Goal: Task Accomplishment & Management: Use online tool/utility

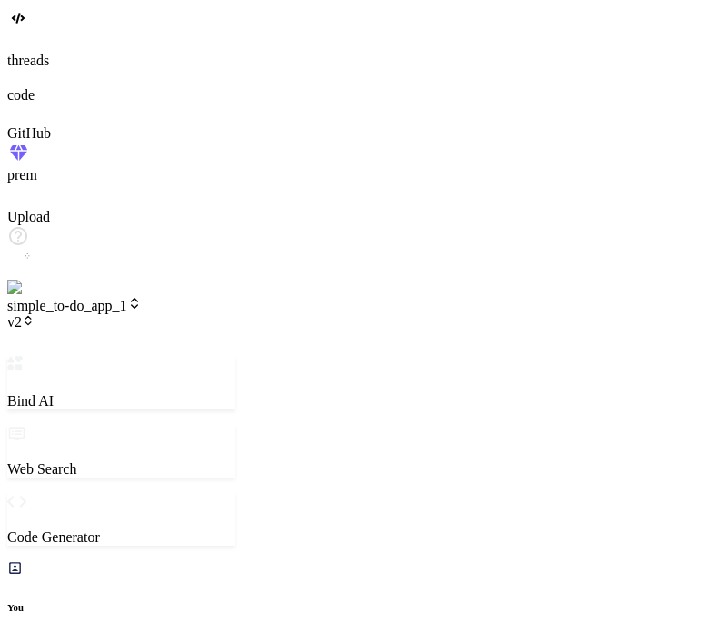
scroll to position [785, 0]
click at [142, 298] on span "simple_to-do_app_1" at bounding box center [74, 305] width 134 height 15
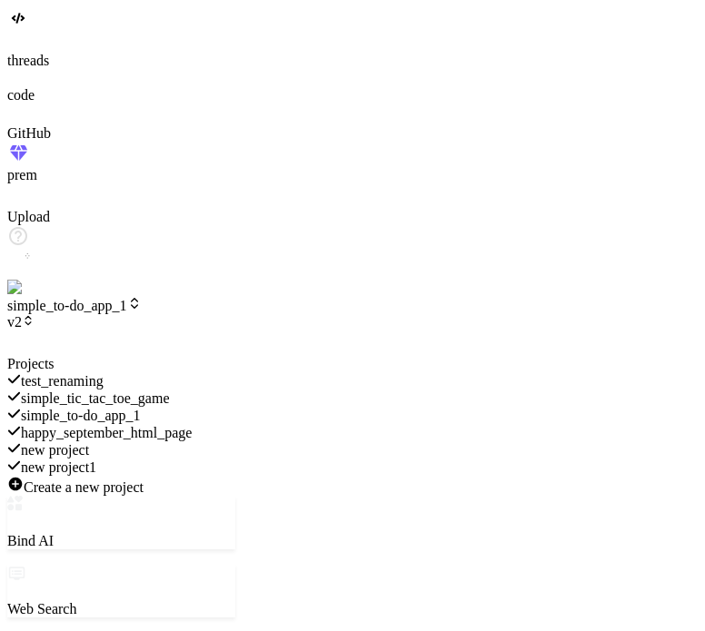
click at [143, 480] on span "Create a new project" at bounding box center [84, 487] width 120 height 15
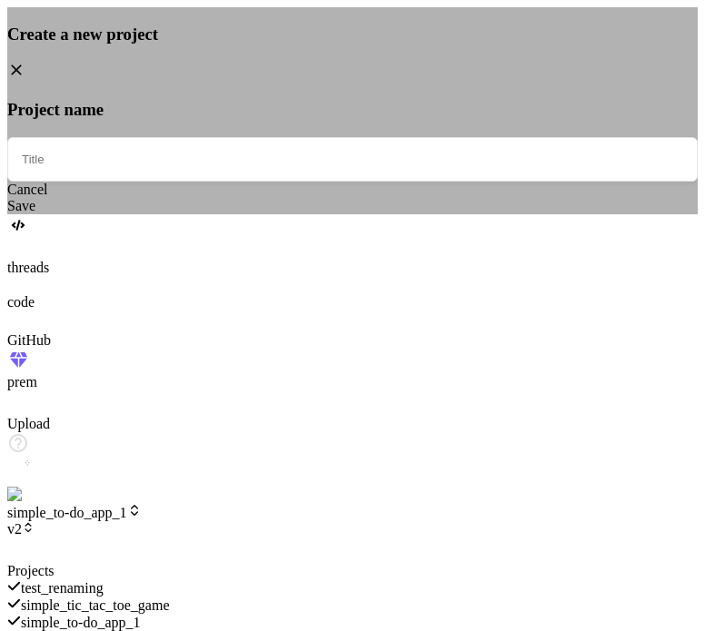
click at [430, 214] on div "Create a new project Project name Cancel Save" at bounding box center [352, 120] width 690 height 190
click at [26, 76] on div "Create a new project Project name Cancel Save" at bounding box center [352, 110] width 690 height 207
click at [15, 249] on icon at bounding box center [10, 252] width 7 height 7
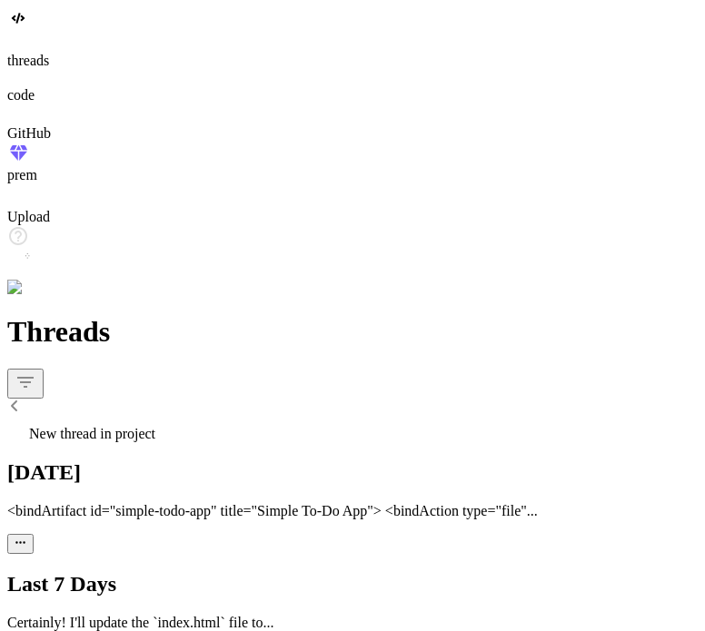
click at [15, 49] on icon at bounding box center [10, 45] width 7 height 7
click at [128, 426] on span "New thread in project" at bounding box center [92, 433] width 126 height 15
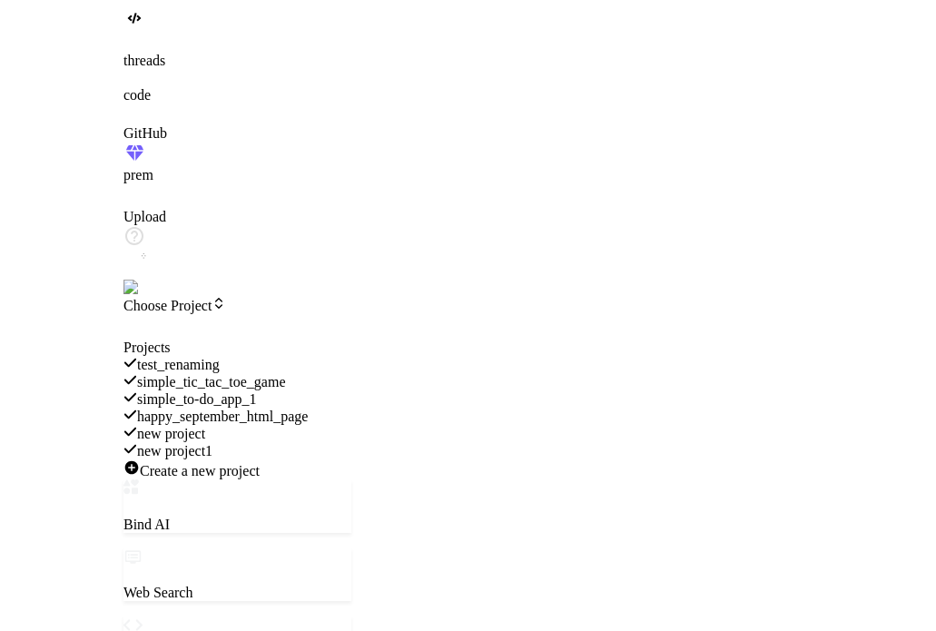
scroll to position [872, 0]
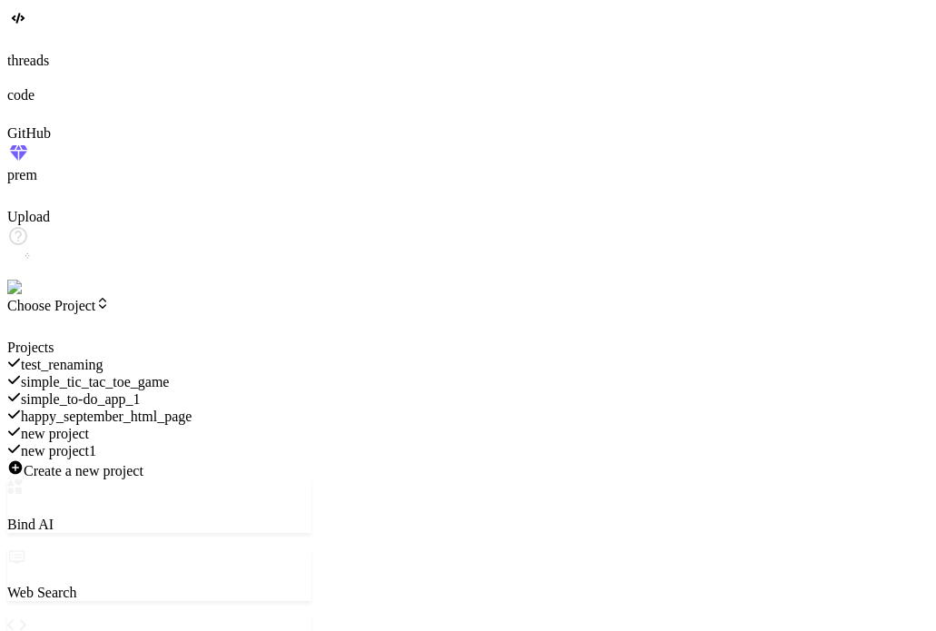
click at [137, 340] on div at bounding box center [159, 340] width 304 height 0
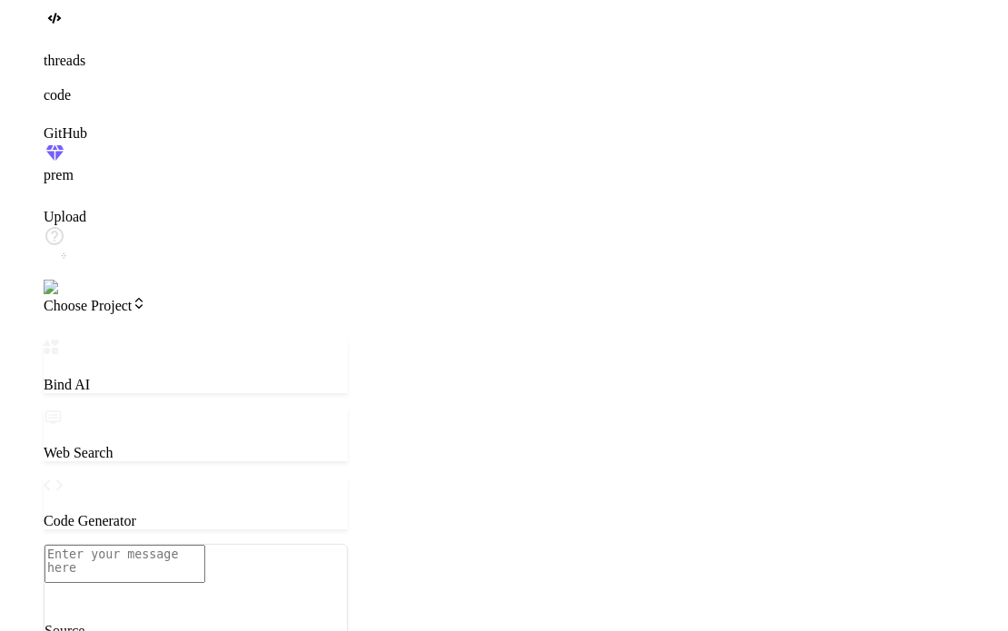
scroll to position [0, 0]
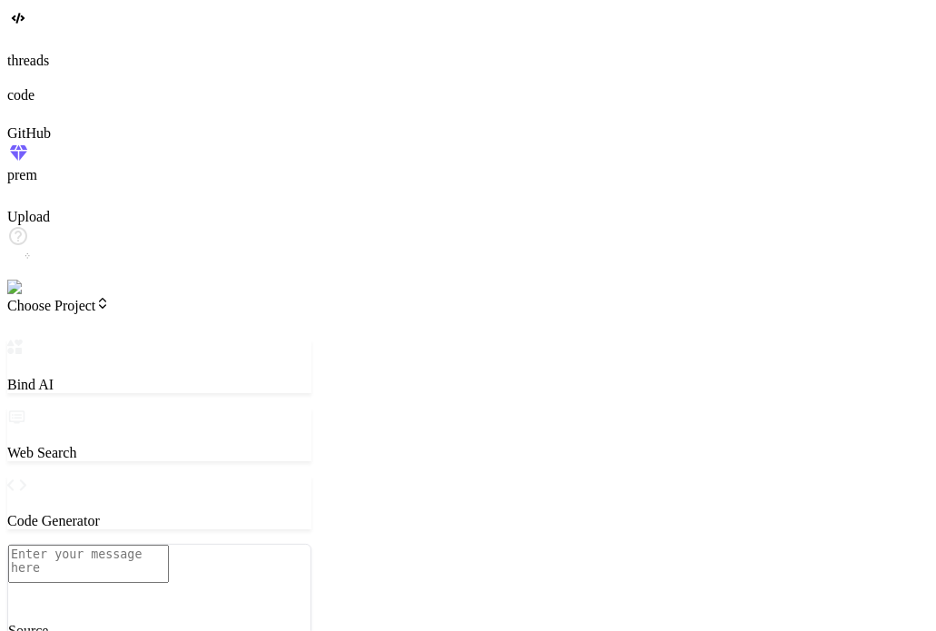
type textarea "x"
click at [156, 545] on textarea at bounding box center [88, 564] width 161 height 38
type textarea "c"
type textarea "x"
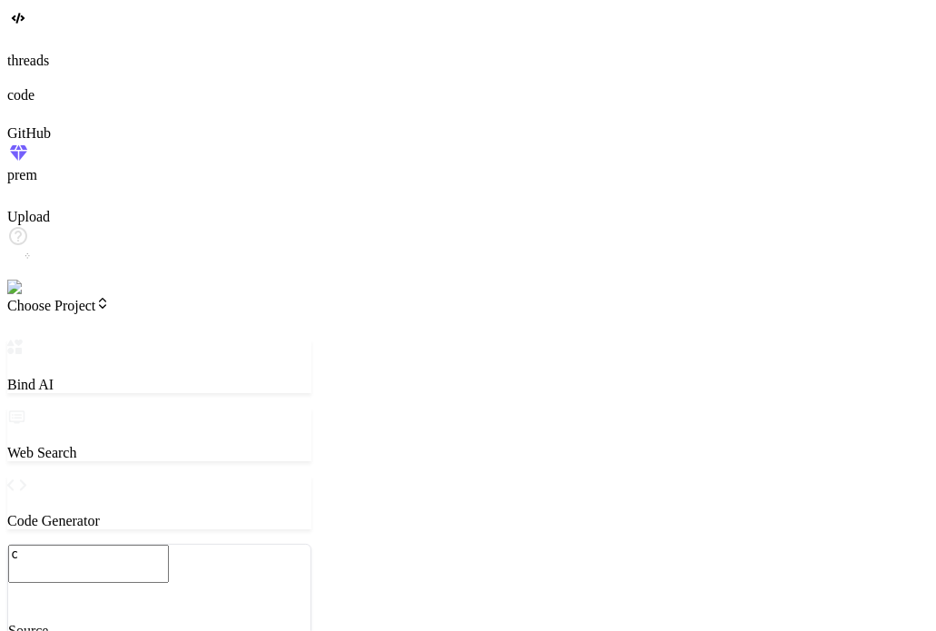
type textarea "cr"
type textarea "x"
type textarea "cre"
type textarea "x"
type textarea "crea"
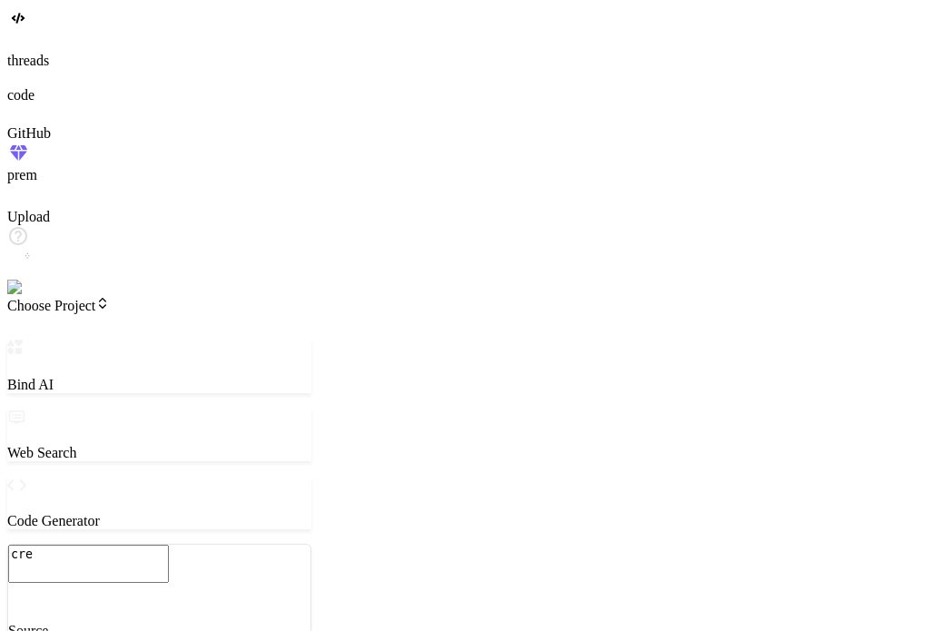
type textarea "x"
type textarea "creat"
type textarea "x"
type textarea "create"
type textarea "x"
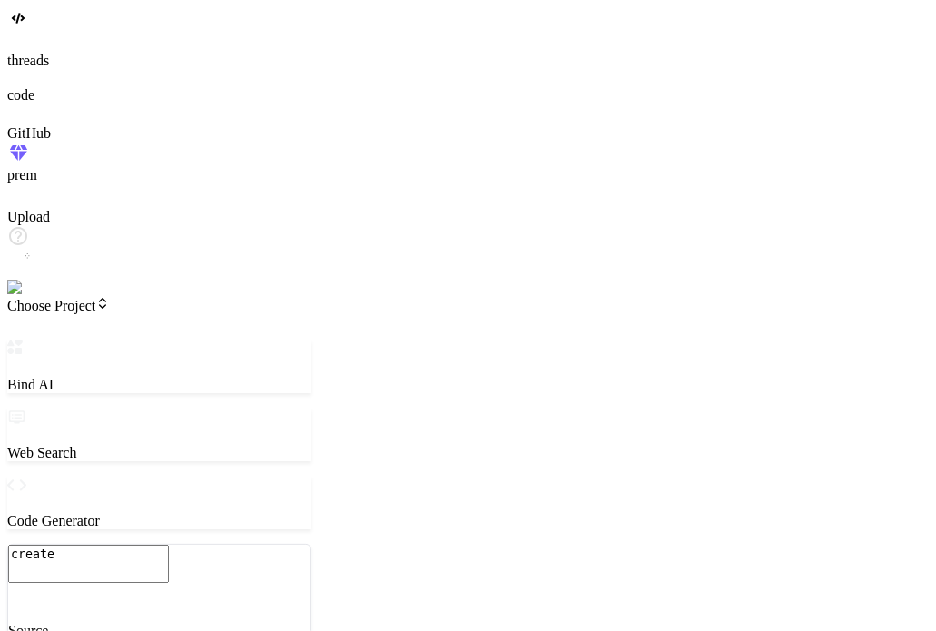
type textarea "create"
type textarea "x"
type textarea "create a"
type textarea "x"
type textarea "create a"
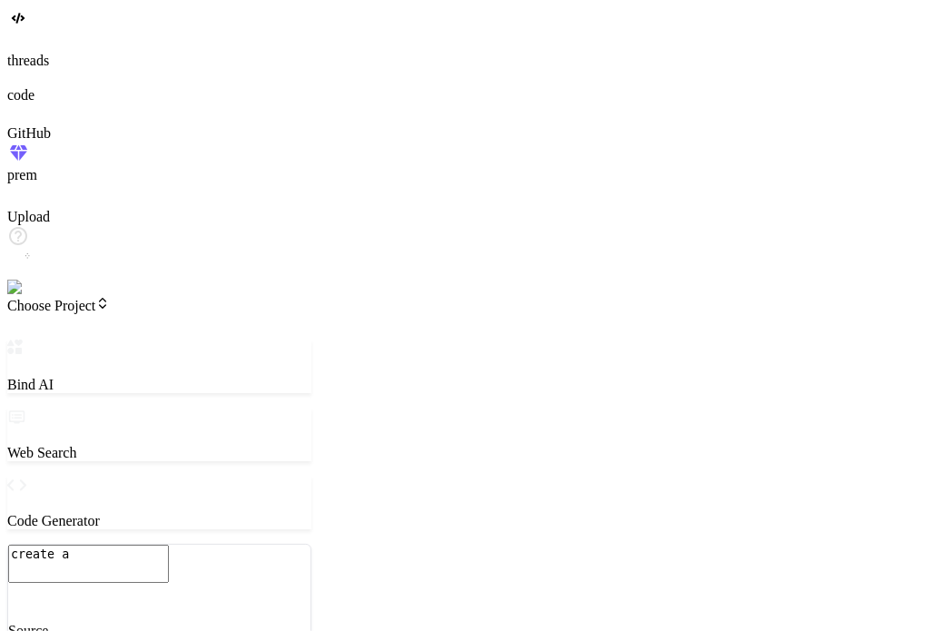
type textarea "x"
type textarea "create a s"
type textarea "x"
type textarea "create a si"
type textarea "x"
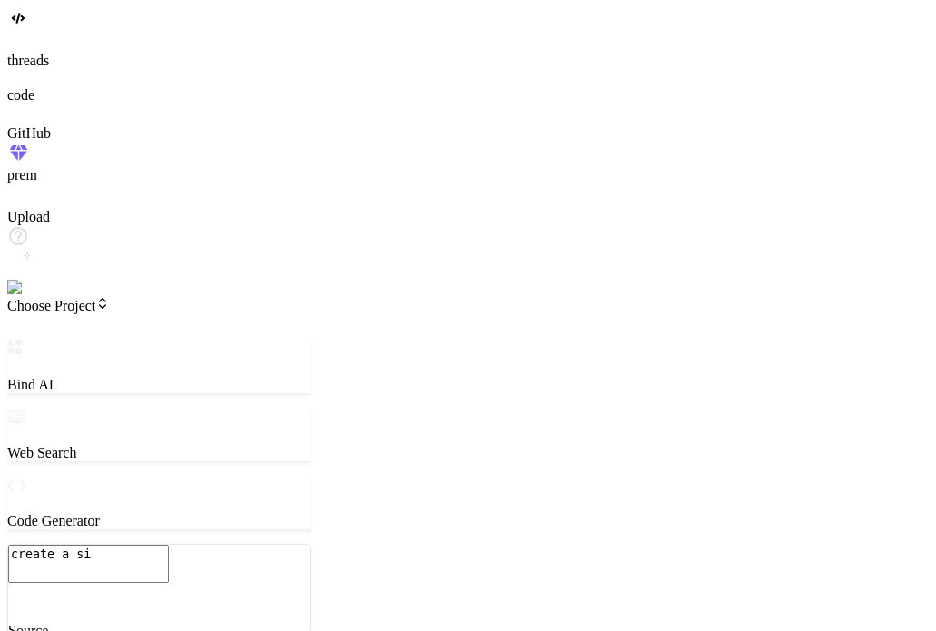
type textarea "create a sim"
type textarea "x"
type textarea "create a simp"
type textarea "x"
type textarea "create a simpl"
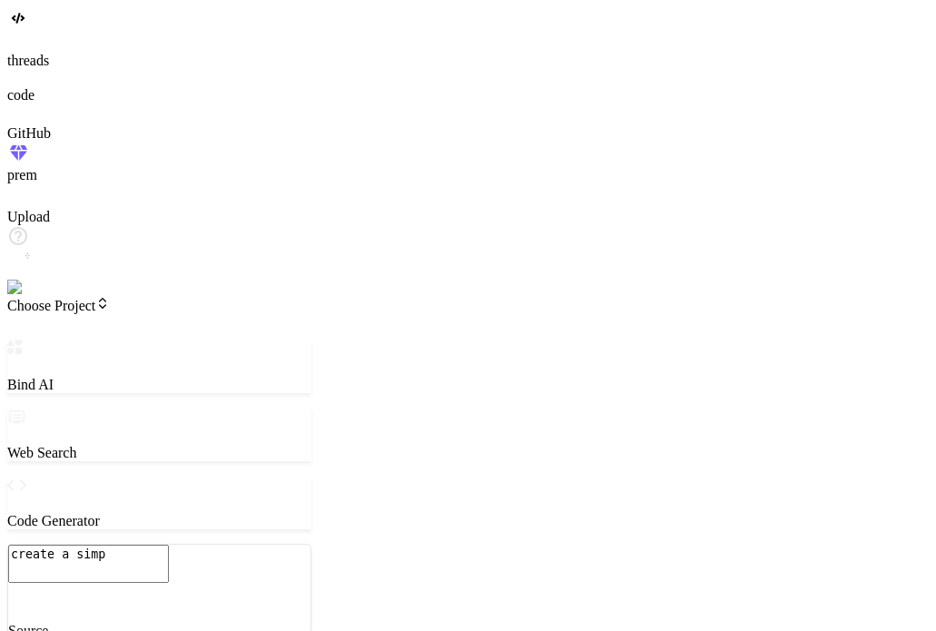
type textarea "x"
type textarea "create a simple"
type textarea "x"
type textarea "create a simple"
type textarea "x"
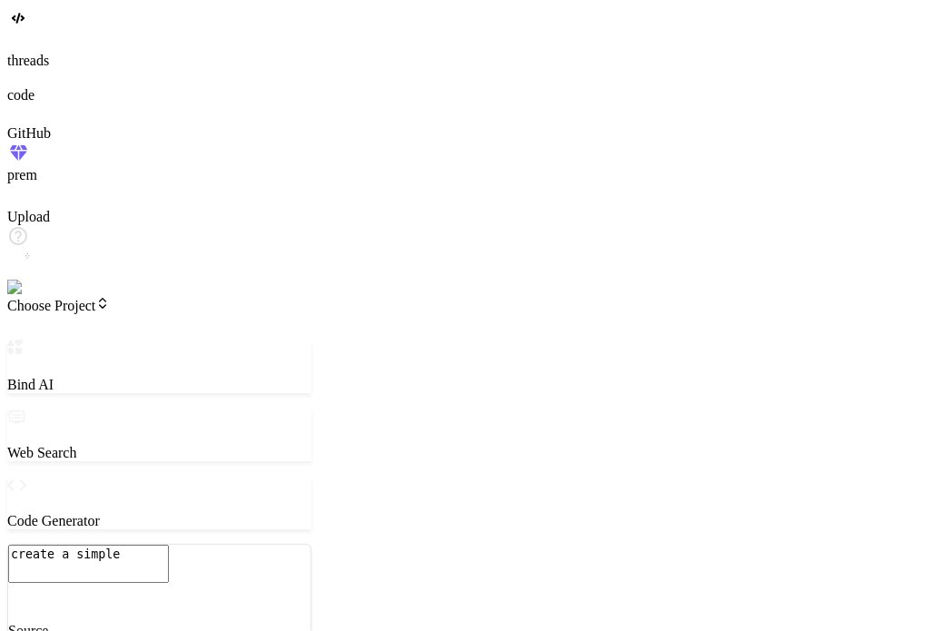
type textarea "create a simple t"
type textarea "x"
type textarea "create a simple"
type textarea "x"
type textarea "create a simple h"
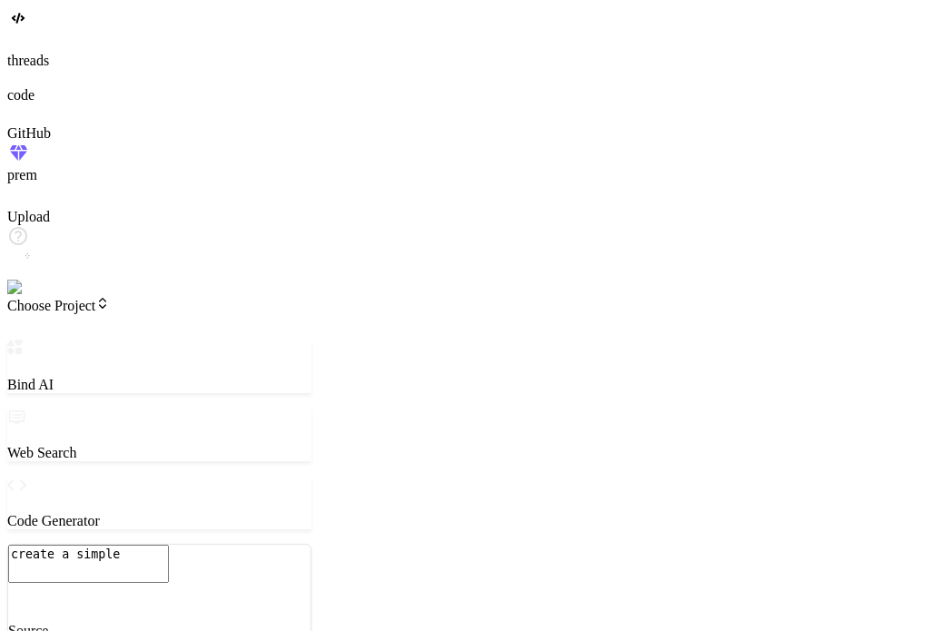
type textarea "x"
type textarea "create a simple ht"
type textarea "x"
type textarea "create a simple htm"
type textarea "x"
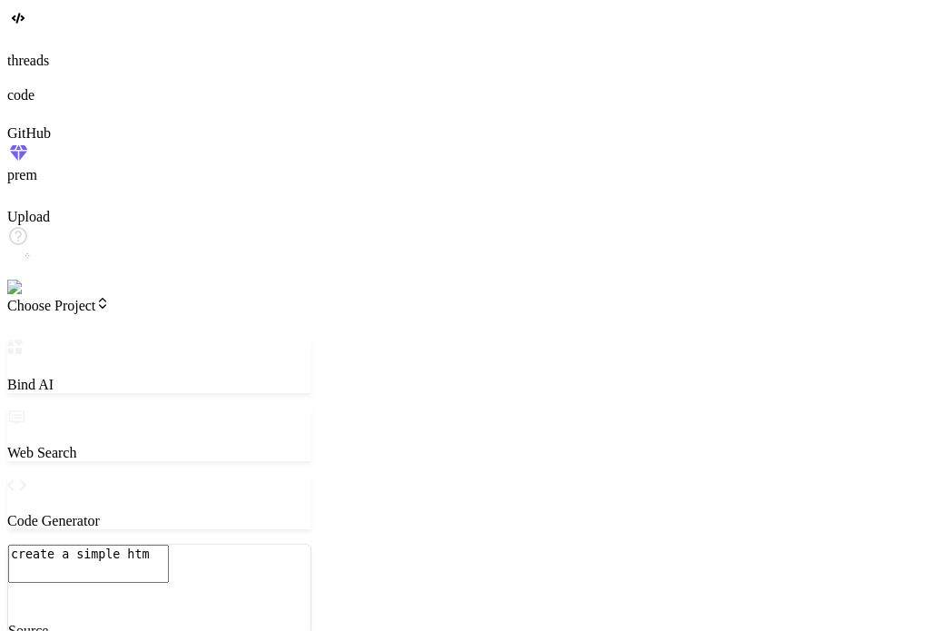
type textarea "create a simple htm"
type textarea "x"
type textarea "create a simple htm"
type textarea "x"
type textarea "create a simple html"
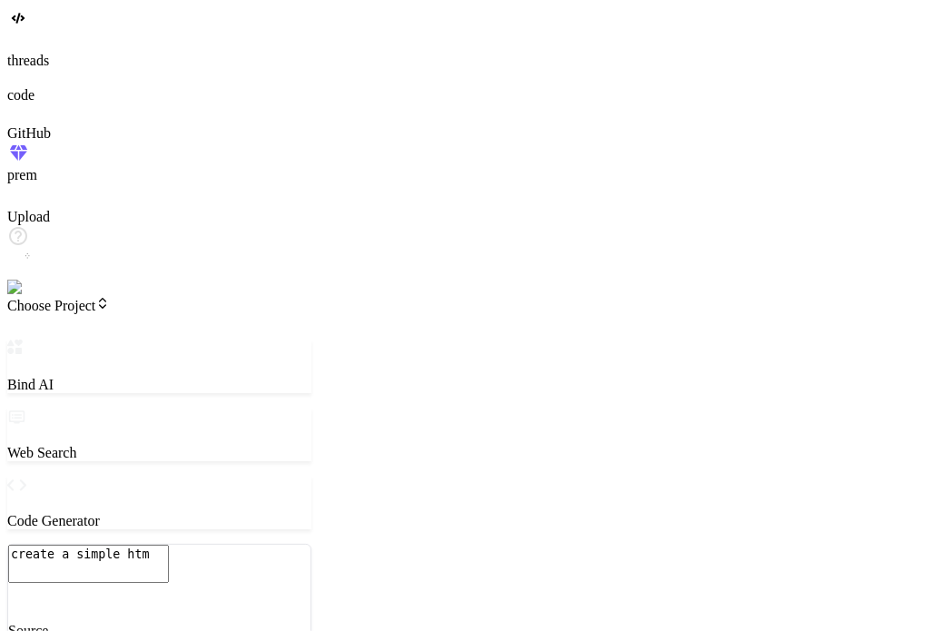
type textarea "x"
type textarea "create a simple html"
type textarea "x"
type textarea "create a simple html p"
type textarea "x"
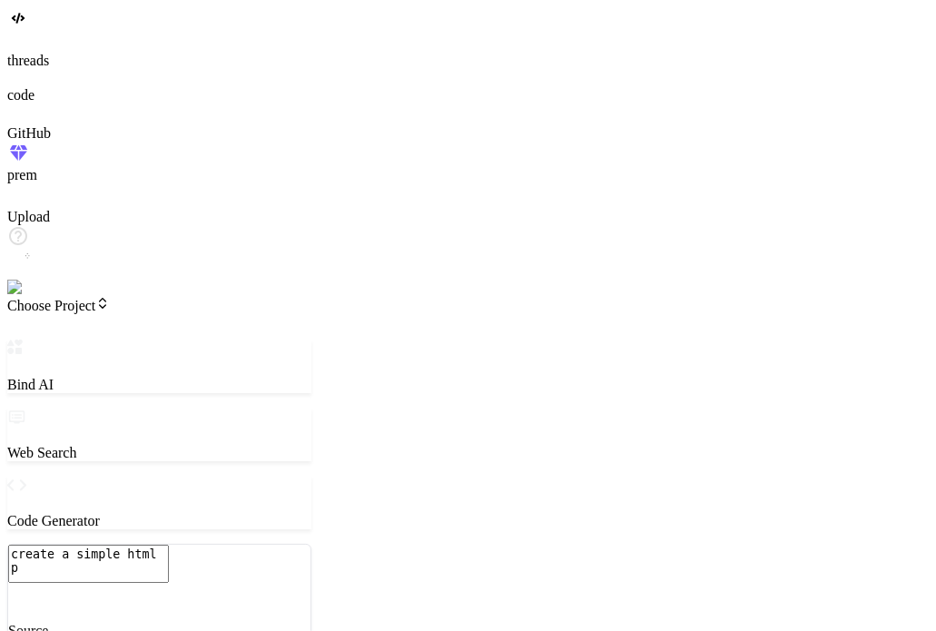
type textarea "create a simple html pa"
type textarea "x"
type textarea "create a simple html pag"
type textarea "x"
type textarea "create a simple html page"
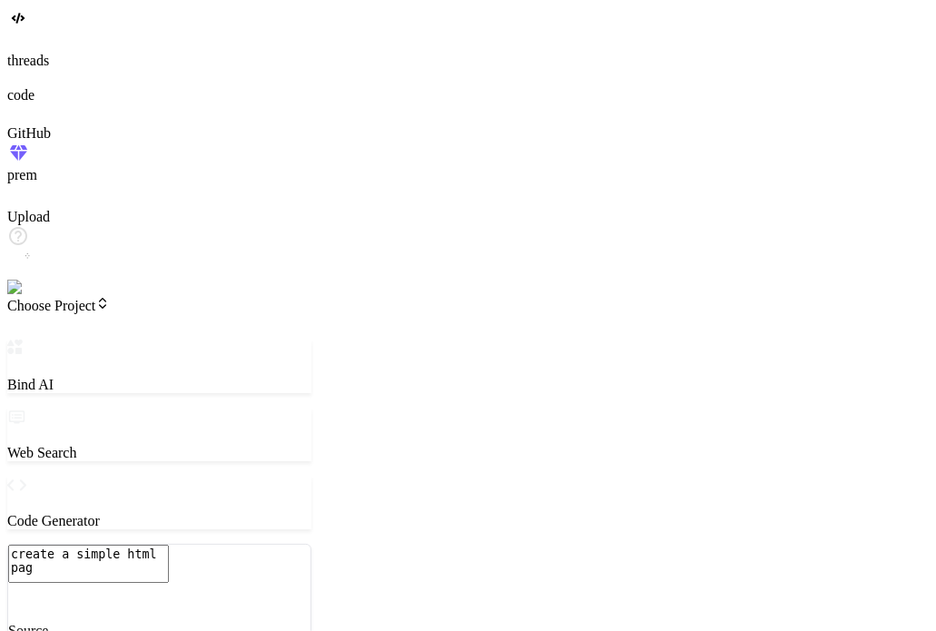
type textarea "x"
type textarea "create a simple html page"
type textarea "x"
type textarea "create a simple html page w"
type textarea "x"
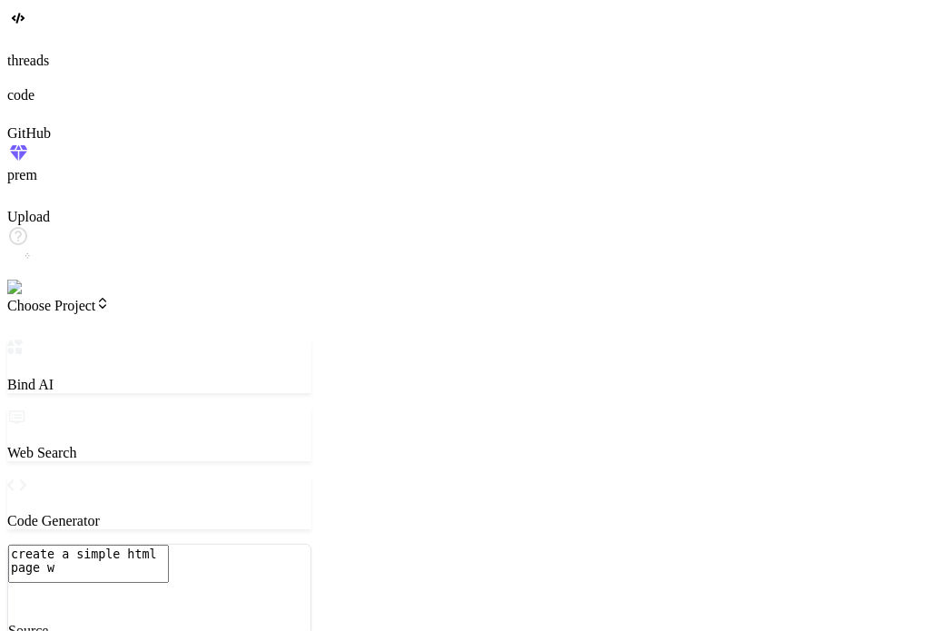
type textarea "create a simple html page wh"
type textarea "x"
type textarea "create a simple html page whi"
type textarea "x"
type textarea "create a simple html page whic"
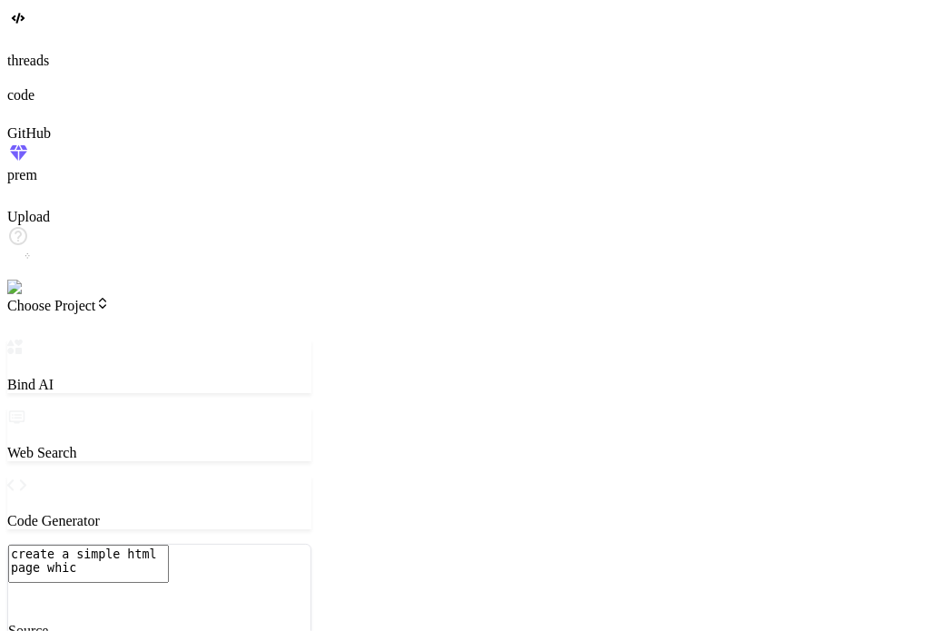
type textarea "x"
type textarea "create a simple html page which"
type textarea "x"
type textarea "create a simple html page which"
type textarea "x"
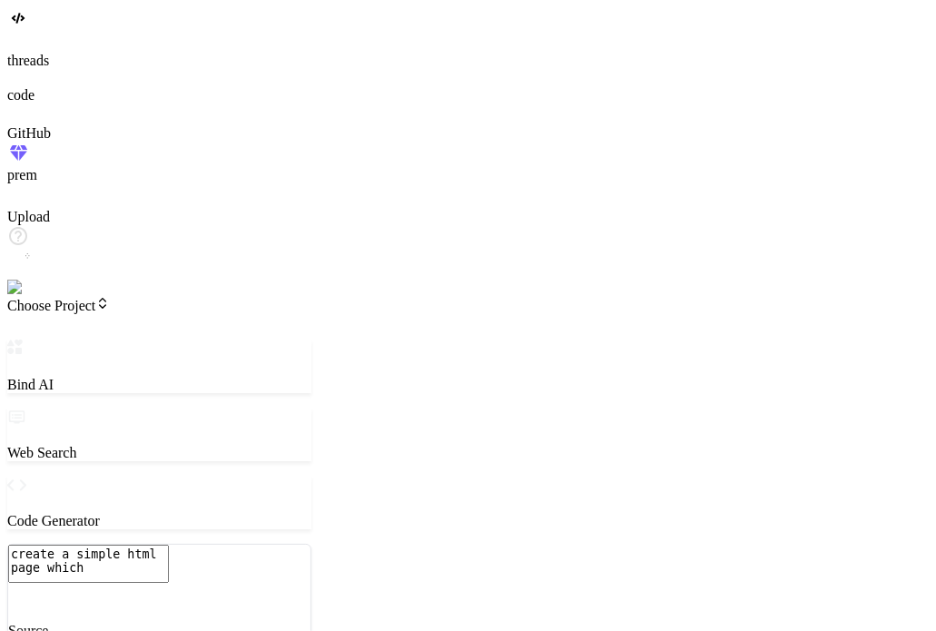
type textarea "create a simple html page which s"
type textarea "x"
type textarea "create a simple html page which sa"
type textarea "x"
type textarea "create a simple html page which say"
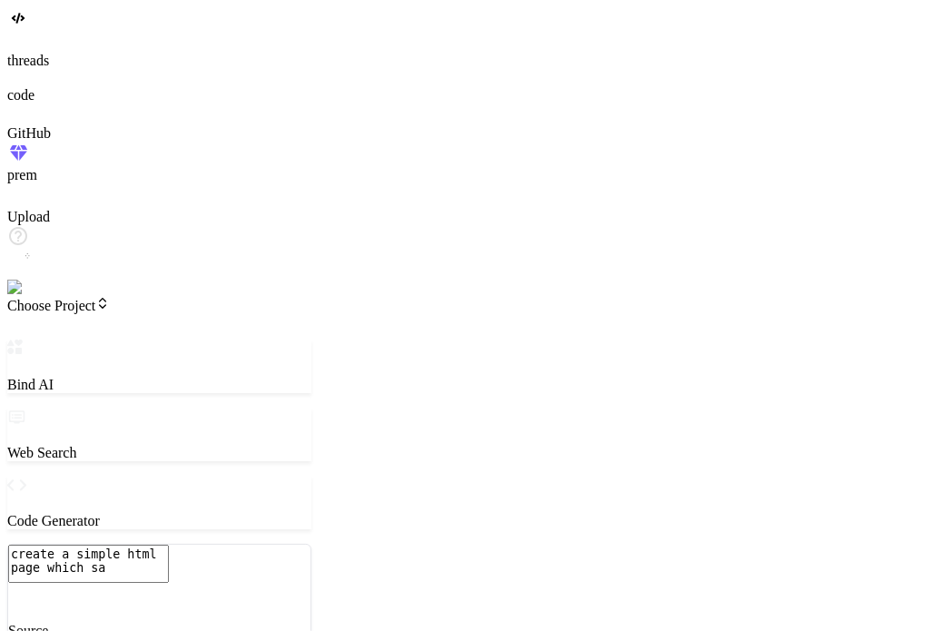
type textarea "x"
type textarea "create a simple html page which say"
type textarea "x"
type textarea "create a simple html page which say v"
type textarea "x"
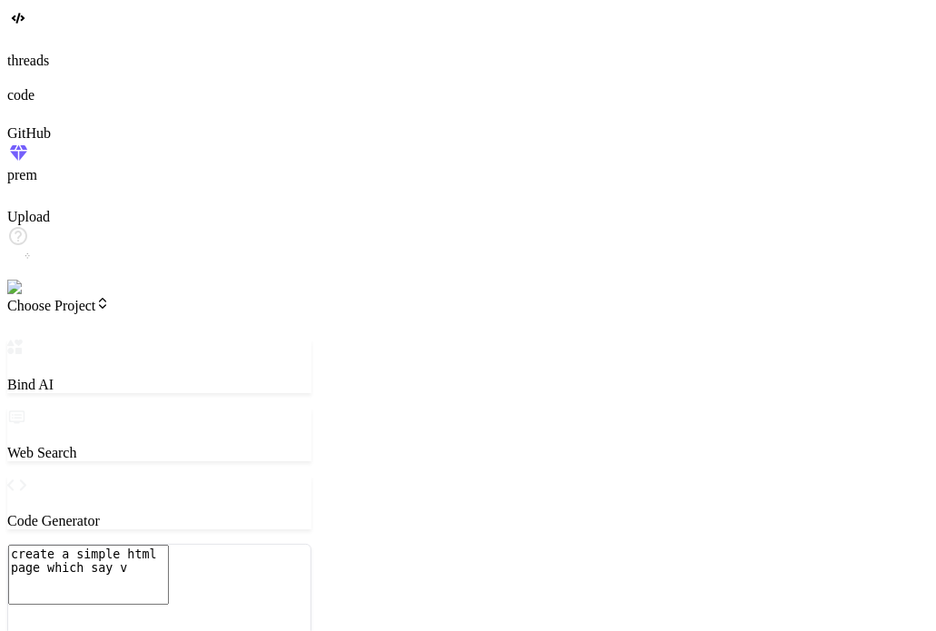
type textarea "create a simple html page which say ve"
type textarea "x"
type textarea "create a simple html page which say ver"
type textarea "x"
type textarea "create a simple html page which say vers"
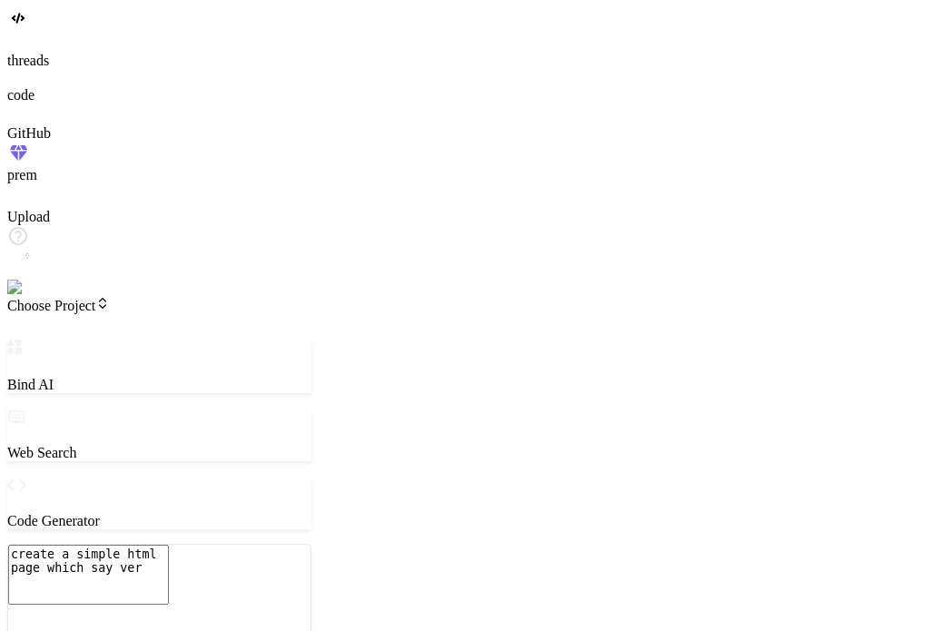
type textarea "x"
type textarea "create a simple html page which say versi"
type textarea "x"
type textarea "create a simple html page which say versio"
type textarea "x"
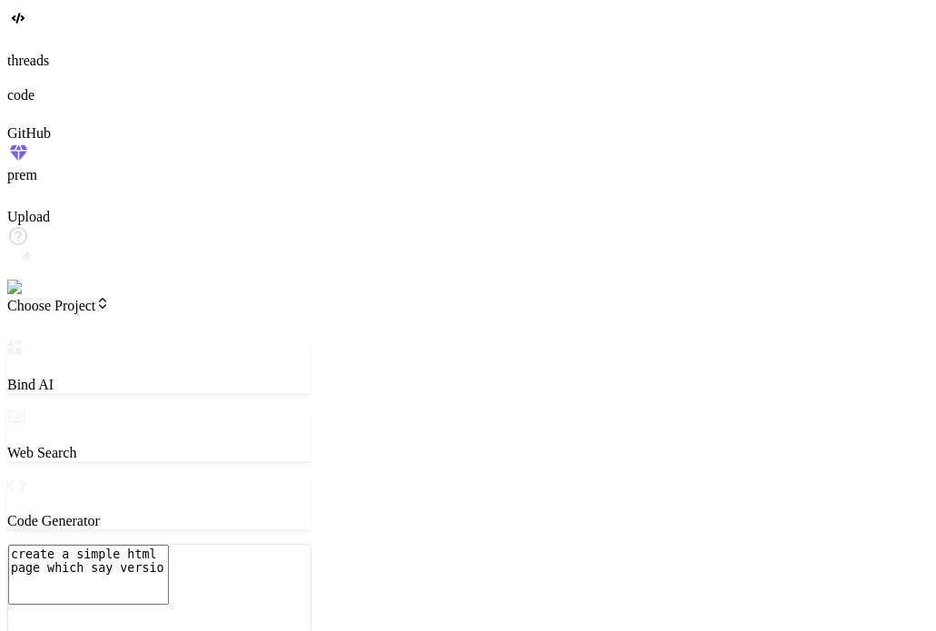
type textarea "create a simple html page which say version"
type textarea "x"
type textarea "create a simple html page which say version"
type textarea "x"
type textarea "create a simple html page which say version 1"
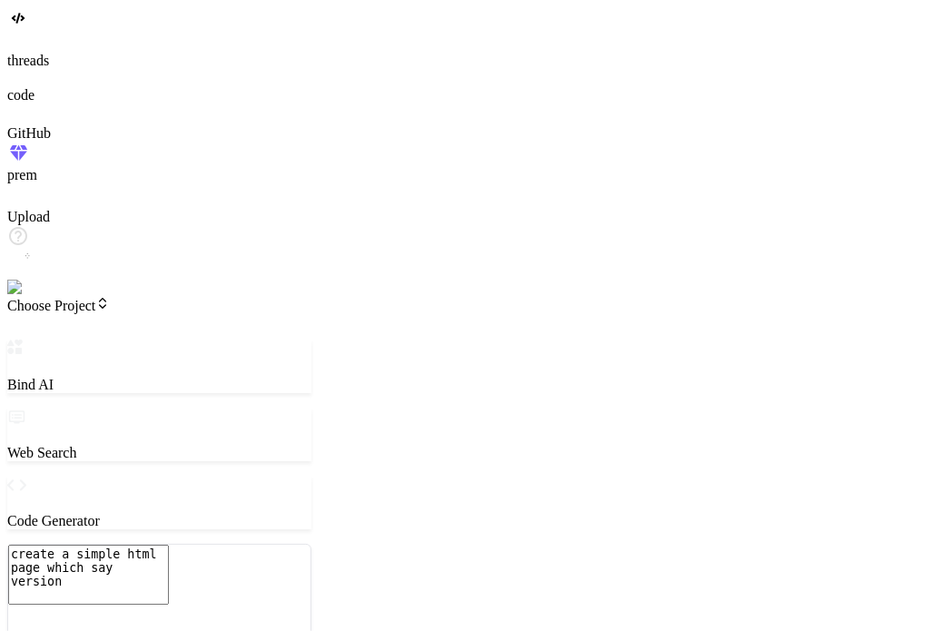
type textarea "x"
type textarea "create a simple html page which say version 1"
type textarea "x"
type textarea "create a simple html page which say version 1 a"
type textarea "x"
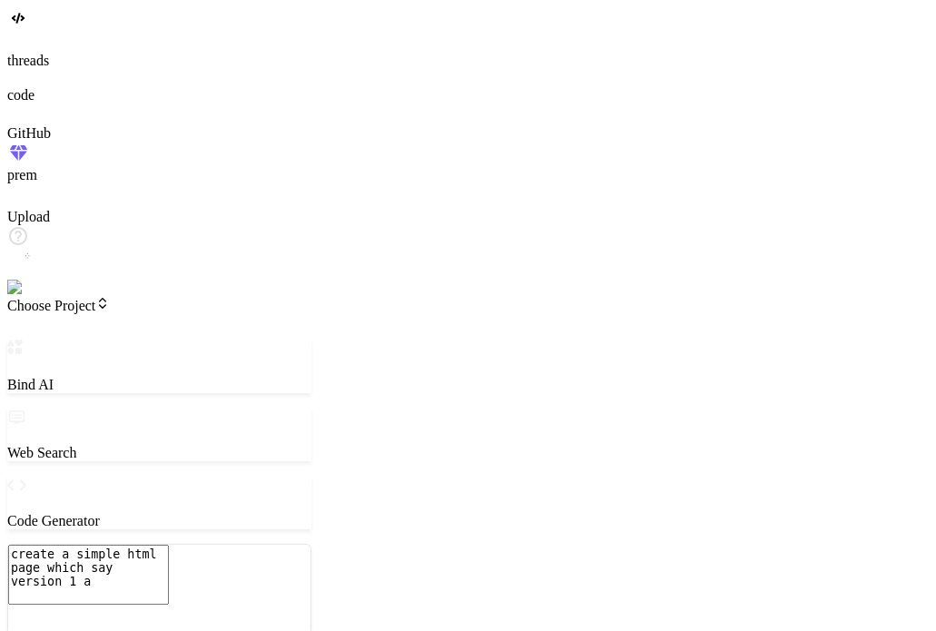
type textarea "create a simple html page which say version 1 as"
type textarea "x"
type textarea "create a simple html page which say version 1 as"
type textarea "x"
type textarea "create a simple html page which say version 1 as a"
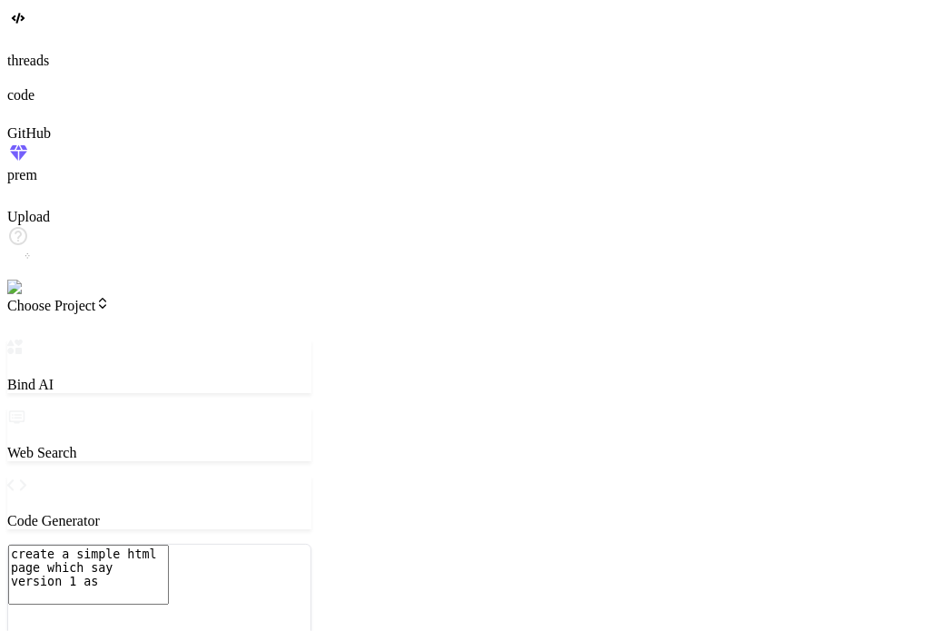
type textarea "x"
type textarea "create a simple html page which say version 1 as a"
type textarea "x"
type textarea "create a simple html page which say version 1 as a h"
type textarea "x"
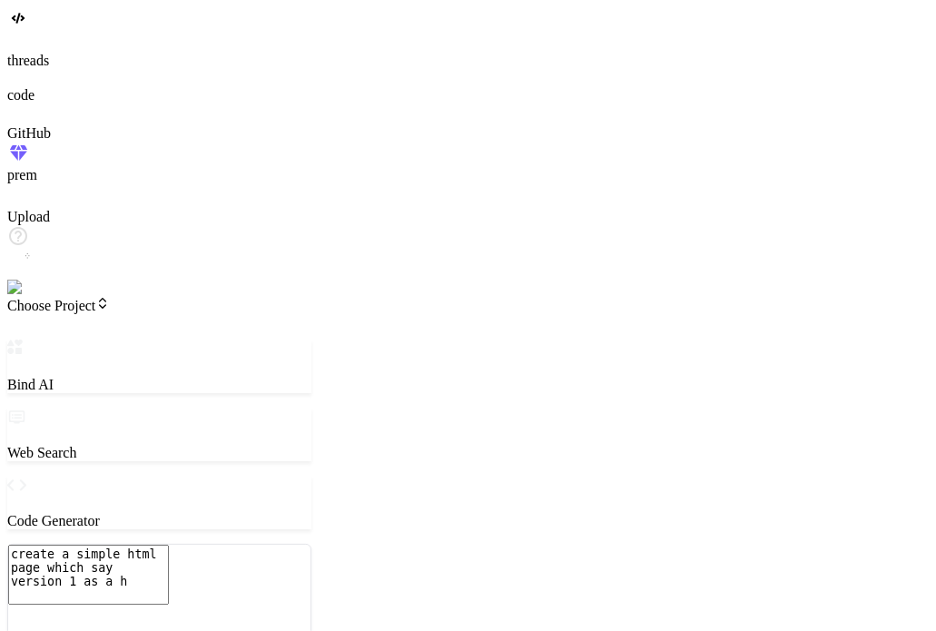
type textarea "create a simple html page which say version 1 as a he"
type textarea "x"
type textarea "create a simple html page which say version 1 as a hea"
type textarea "x"
type textarea "create a simple html page which say version 1 as a head"
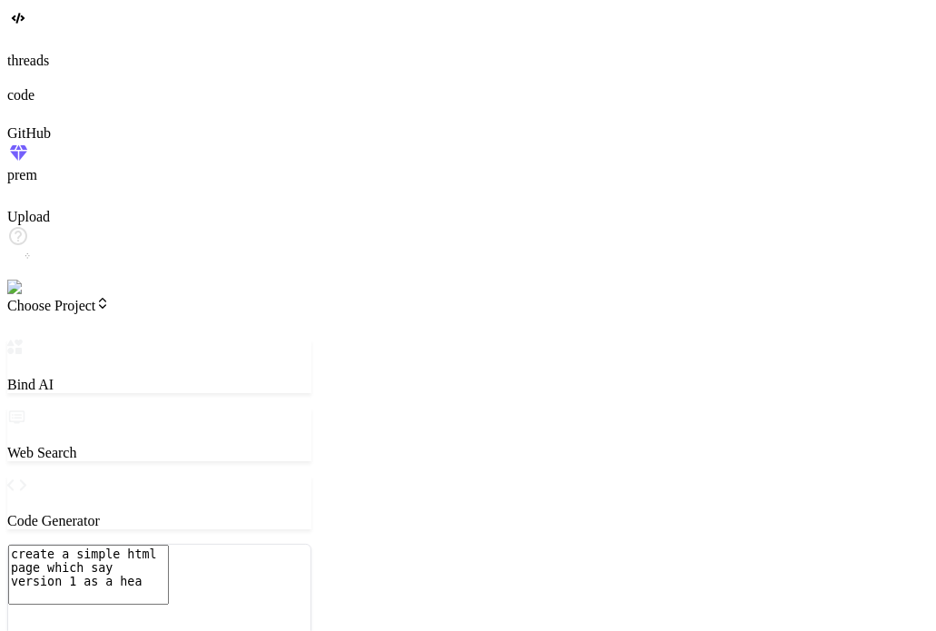
type textarea "x"
type textarea "create a simple html page which say version 1 as a headi"
type textarea "x"
type textarea "create a simple html page which say version 1 as a headin"
type textarea "x"
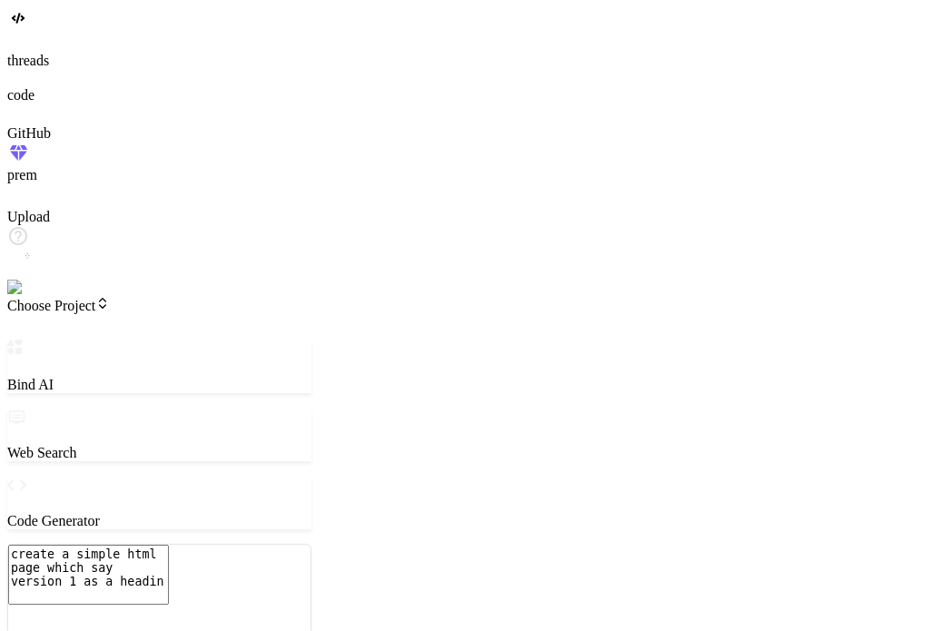
type textarea "create a simple html page which say version 1 as a heading"
type textarea "x"
type textarea "create a simple html page which say version 1 as a heading"
type textarea "x"
type textarea "create a simple html page which say version 1 as a heading i"
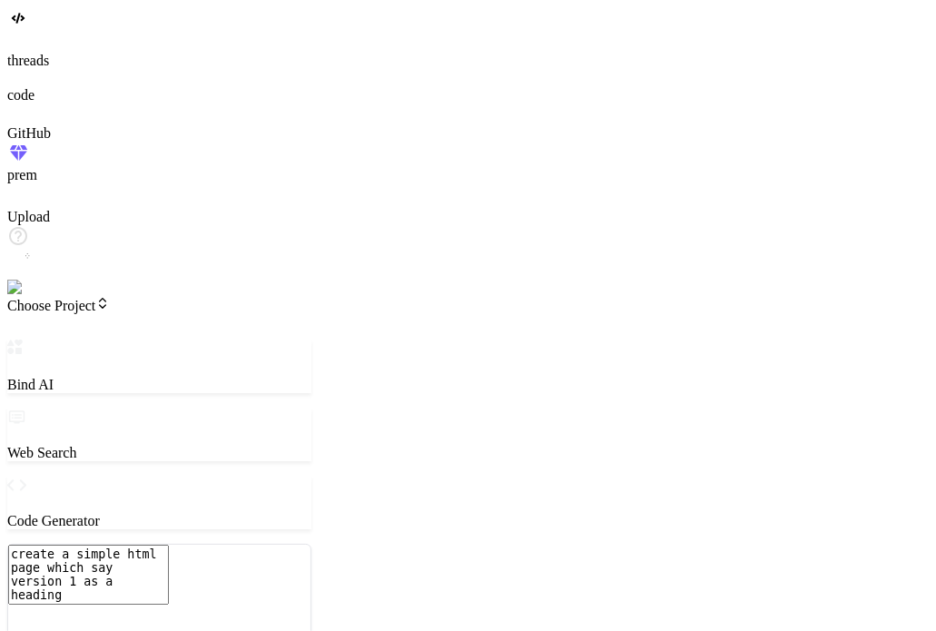
type textarea "x"
type textarea "create a simple html page which say version 1 as a heading i"
type textarea "x"
type textarea "create a simple html page which say version 1 as a heading i h"
type textarea "x"
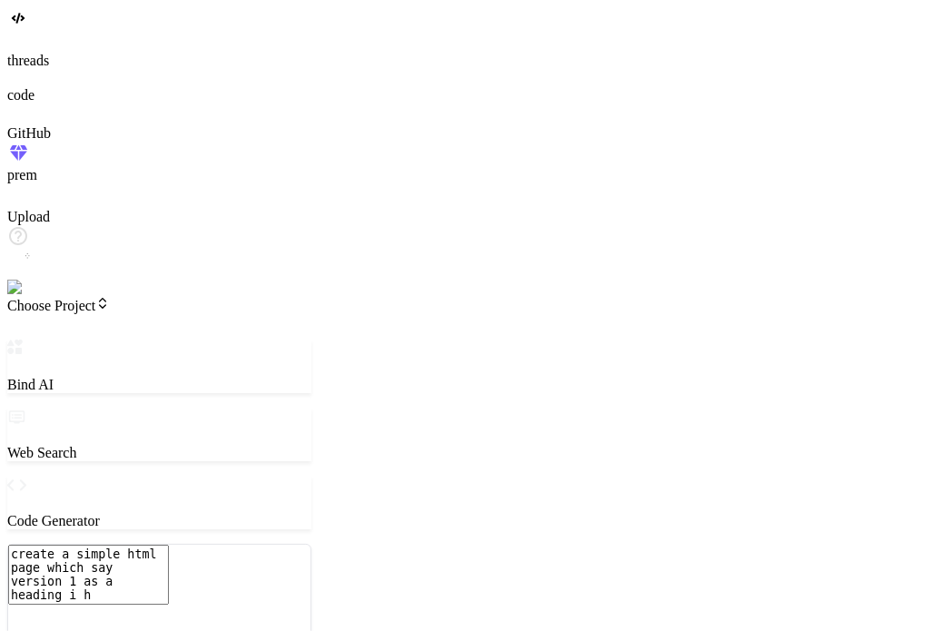
type textarea "create a simple html page which say version 1 as a heading i ha"
type textarea "x"
type textarea "create a simple html page which say version 1 as a heading i hav"
type textarea "x"
type textarea "create a simple html page which say version 1 as a heading i have"
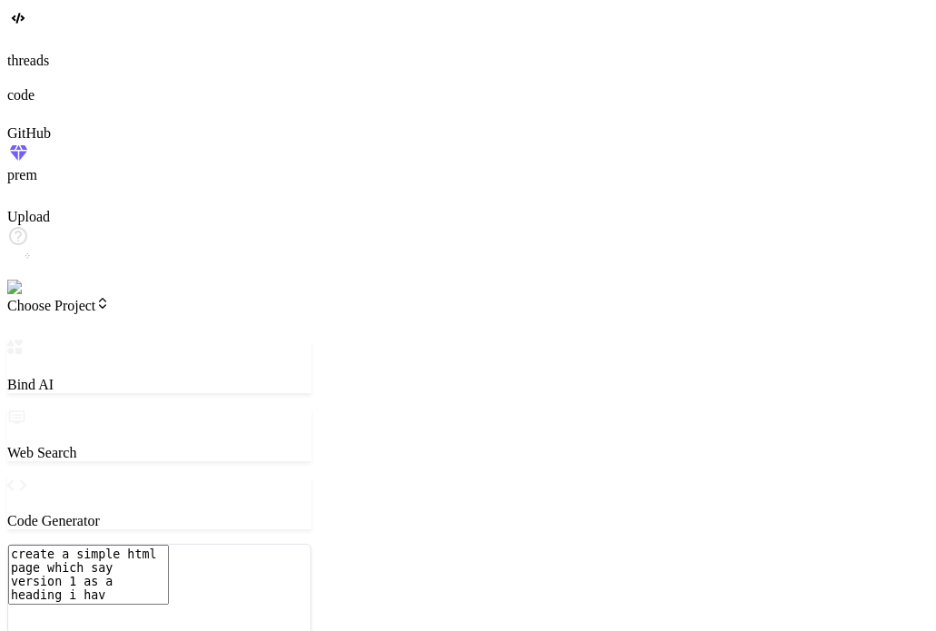
type textarea "x"
type textarea "create a simple html page which say version 1 as a heading i have"
type textarea "x"
type textarea "create a simple html page which say version 1 as a heading i have t"
type textarea "x"
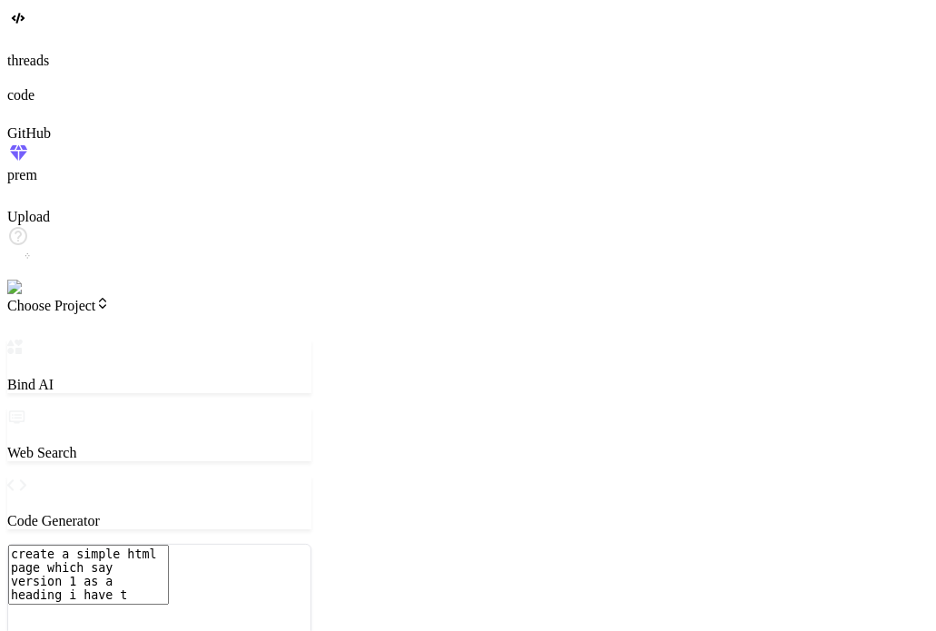
type textarea "create a simple html page which say version 1 as a heading i have to"
type textarea "x"
type textarea "create a simple html page which say version 1 as a heading i have to"
type textarea "x"
type textarea "create a simple html page which say version 1 as a heading i have to t"
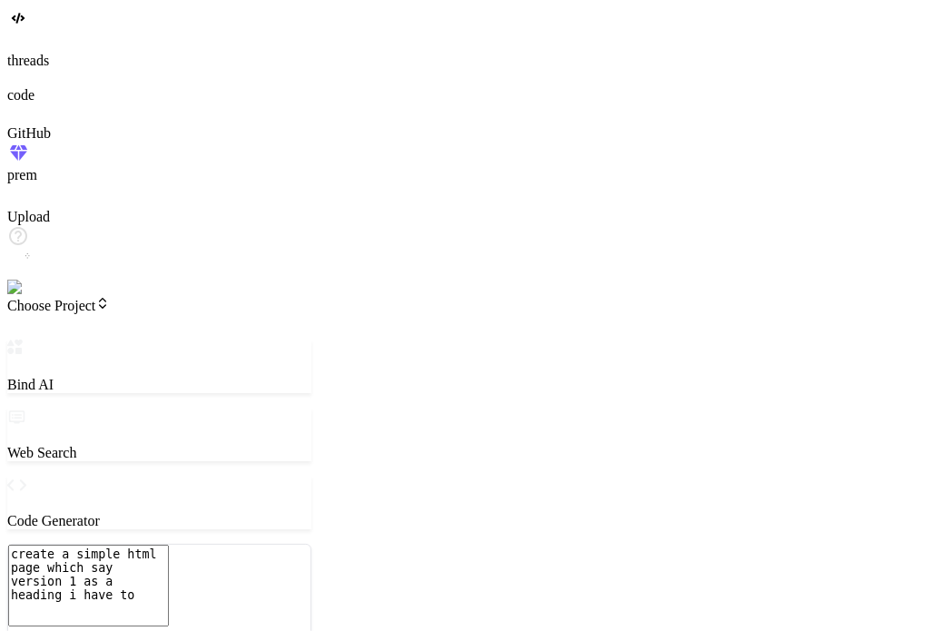
type textarea "x"
type textarea "create a simple html page which say version 1 as a heading i have to te"
type textarea "x"
type textarea "create a simple html page which say version 1 as a heading i have to tes"
type textarea "x"
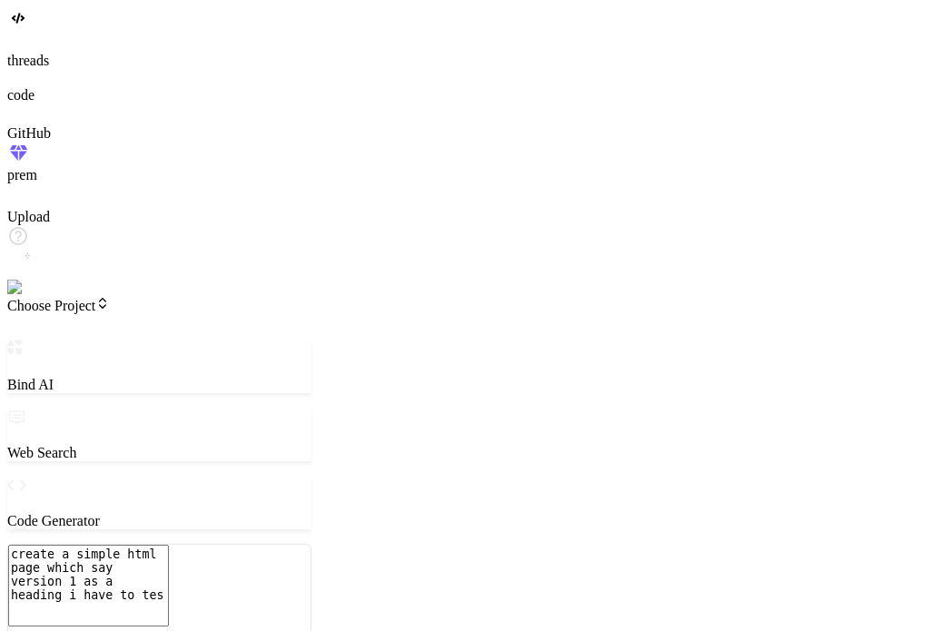
type textarea "create a simple html page which say version 1 as a heading i have to test"
type textarea "x"
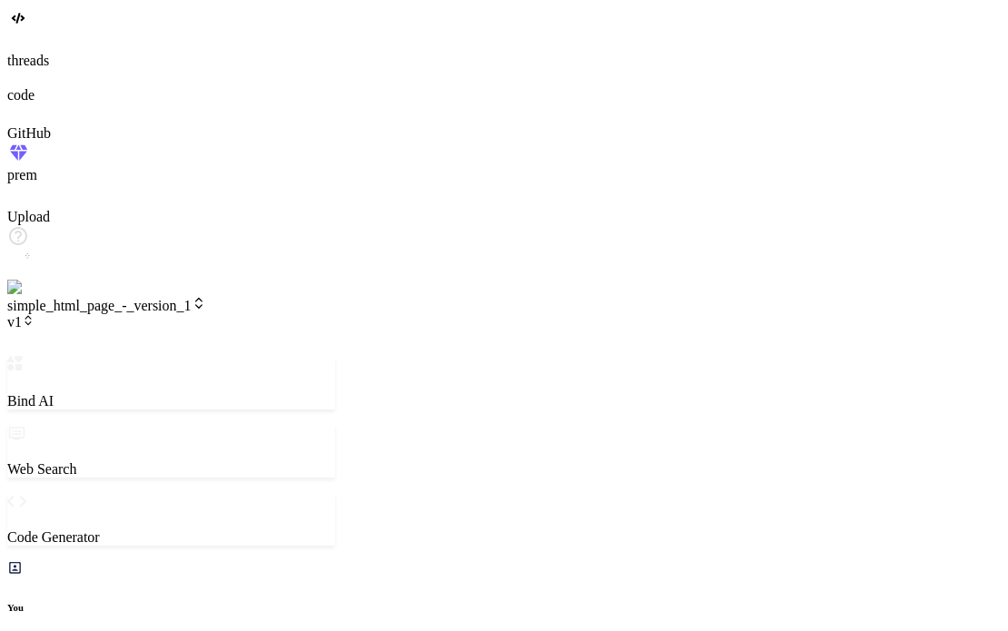
scroll to position [139, 0]
type textarea "x"
click at [35, 314] on icon at bounding box center [28, 320] width 13 height 13
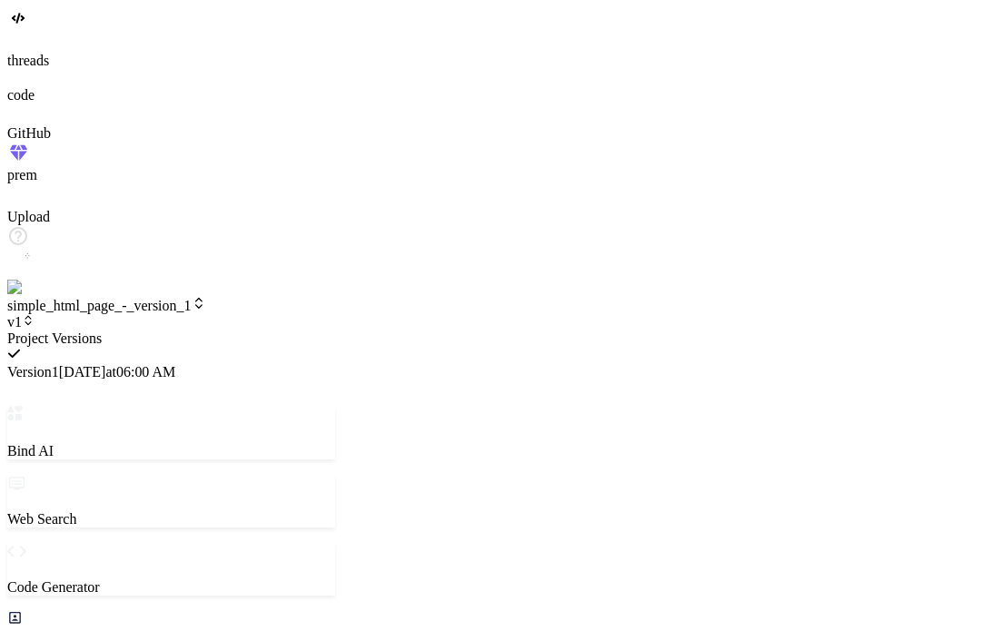
click at [311, 331] on div at bounding box center [171, 331] width 328 height 0
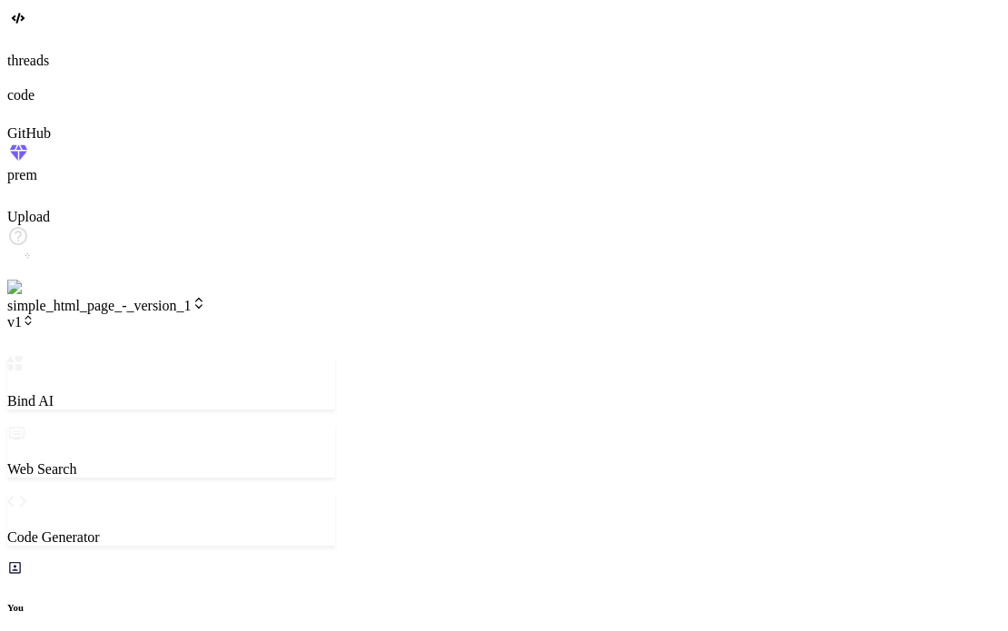
type textarea "s"
type textarea "x"
type textarea "so"
type textarea "x"
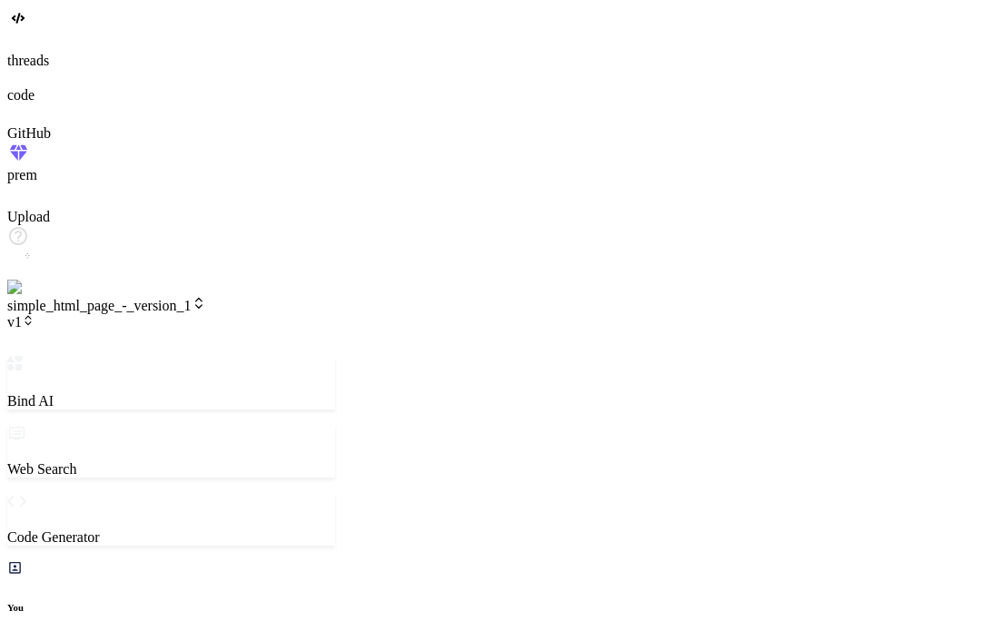
type textarea "so"
type textarea "x"
type textarea "so c"
type textarea "x"
type textarea "so ch"
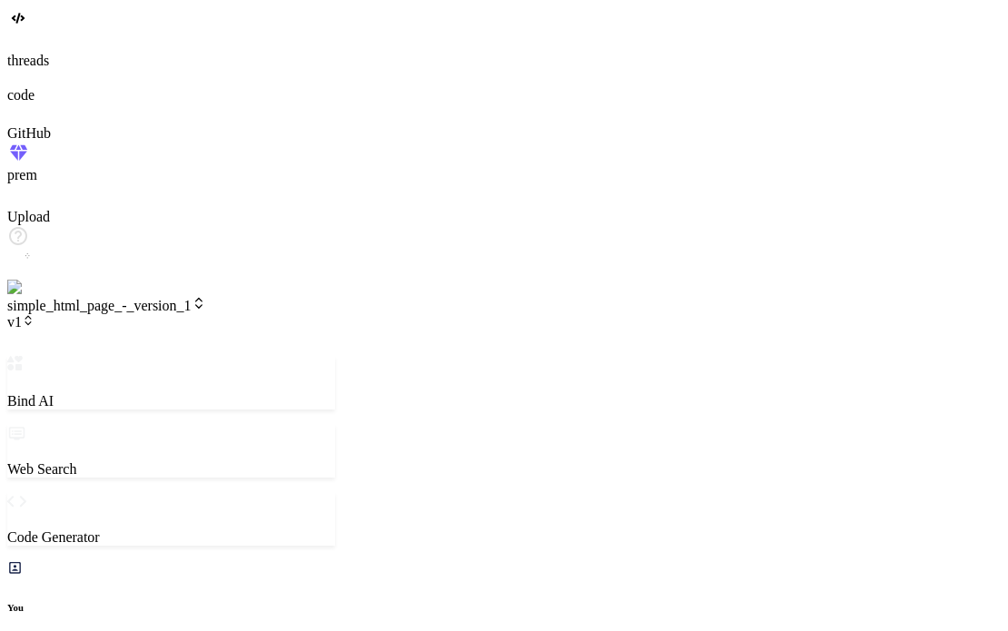
type textarea "x"
type textarea "so cha"
type textarea "x"
type textarea "so chan"
type textarea "x"
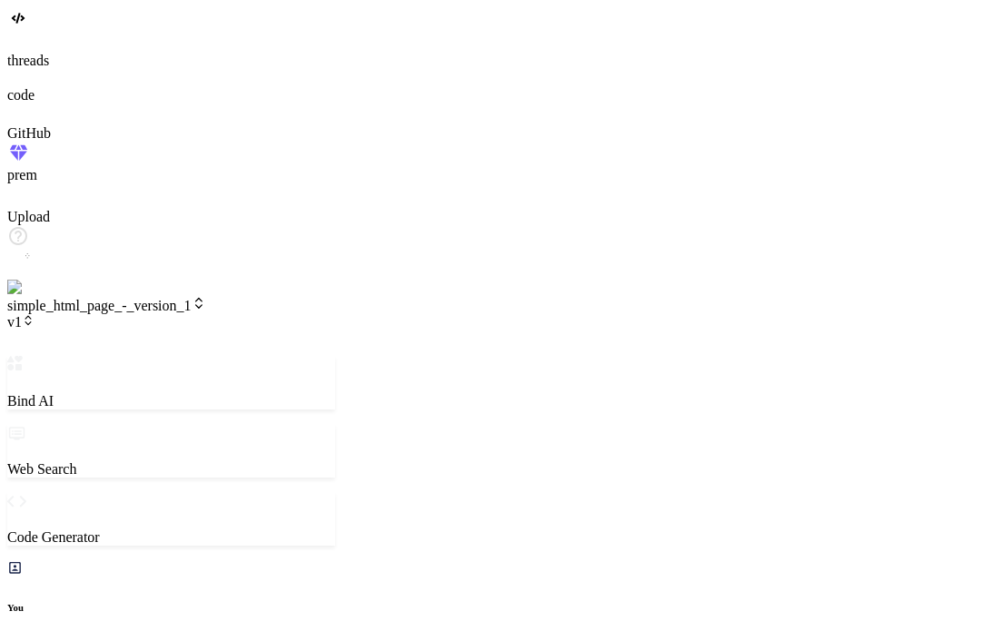
type textarea "so chang"
type textarea "x"
type textarea "so change"
type textarea "x"
type textarea "so change"
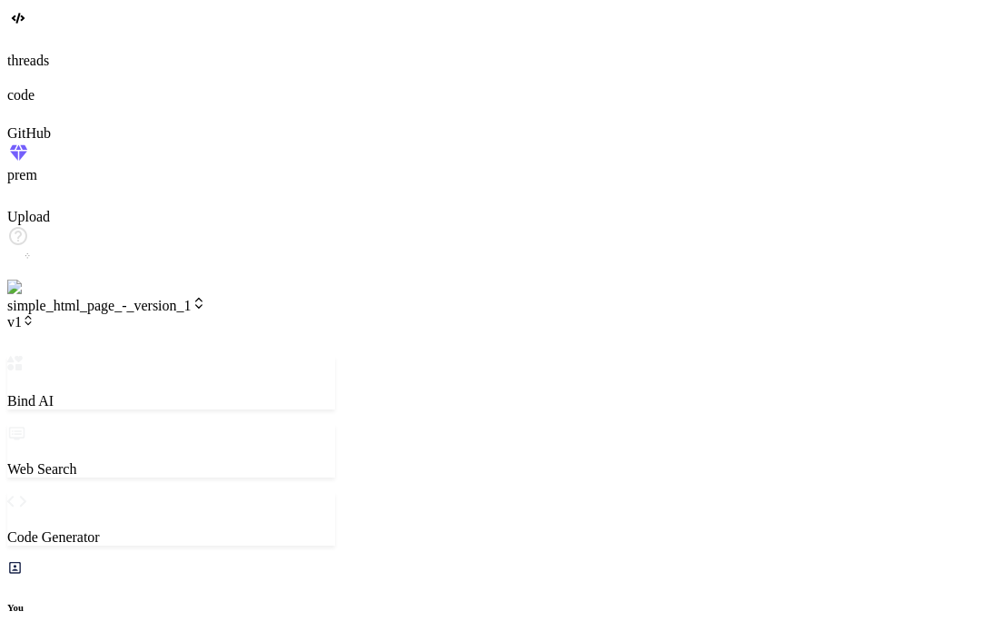
type textarea "x"
type textarea "so change i"
type textarea "x"
type textarea "so change it"
type textarea "x"
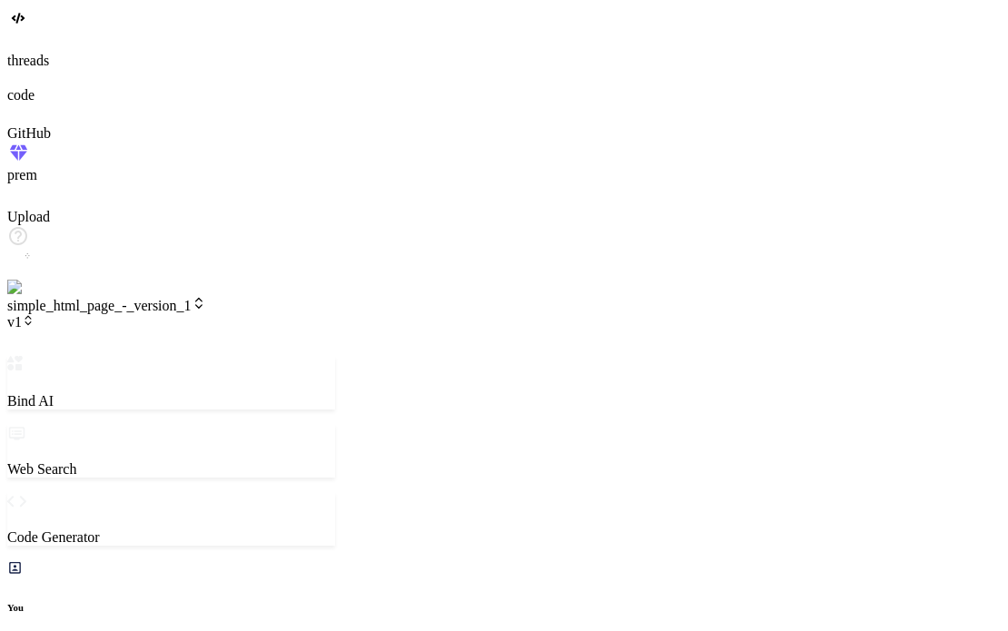
type textarea "so change it"
type textarea "x"
type textarea "so change it"
type textarea "x"
type textarea "so change i"
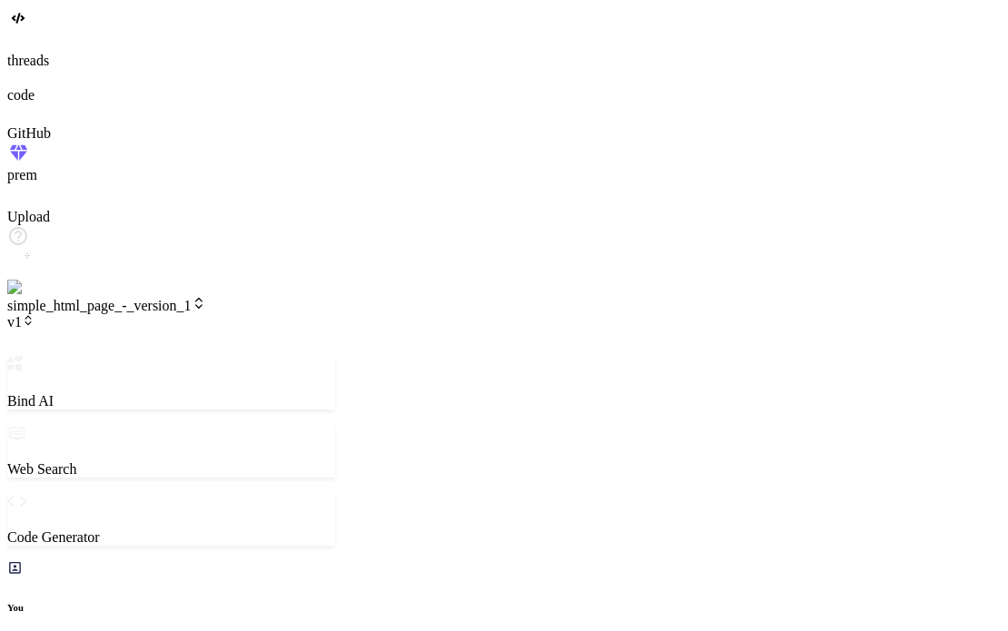
type textarea "x"
type textarea "so change"
type textarea "x"
type textarea "so chang"
type textarea "x"
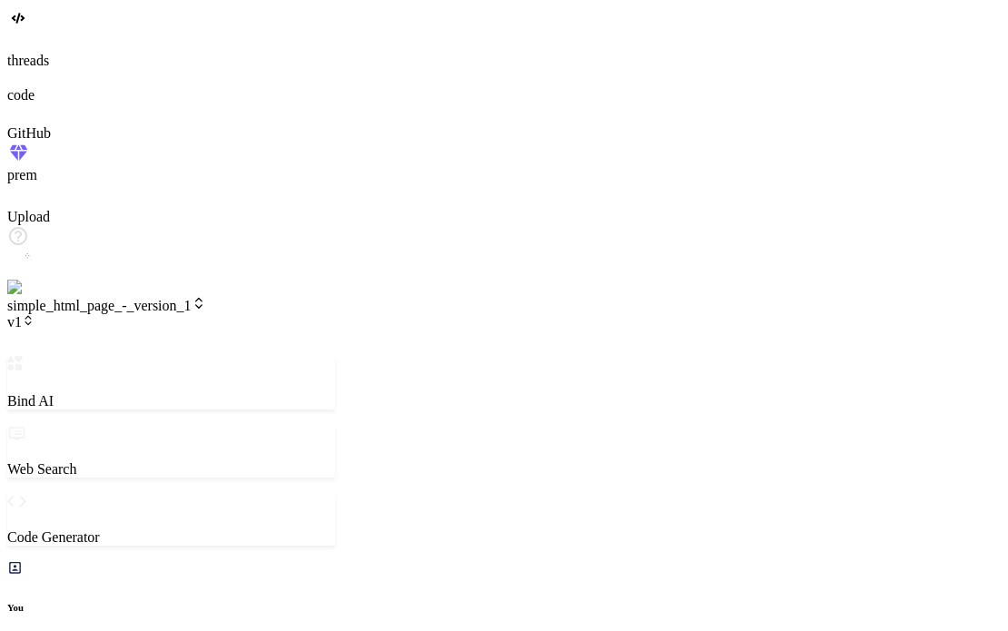
type textarea "so chan"
type textarea "x"
type textarea "so cha"
type textarea "x"
type textarea "so ch"
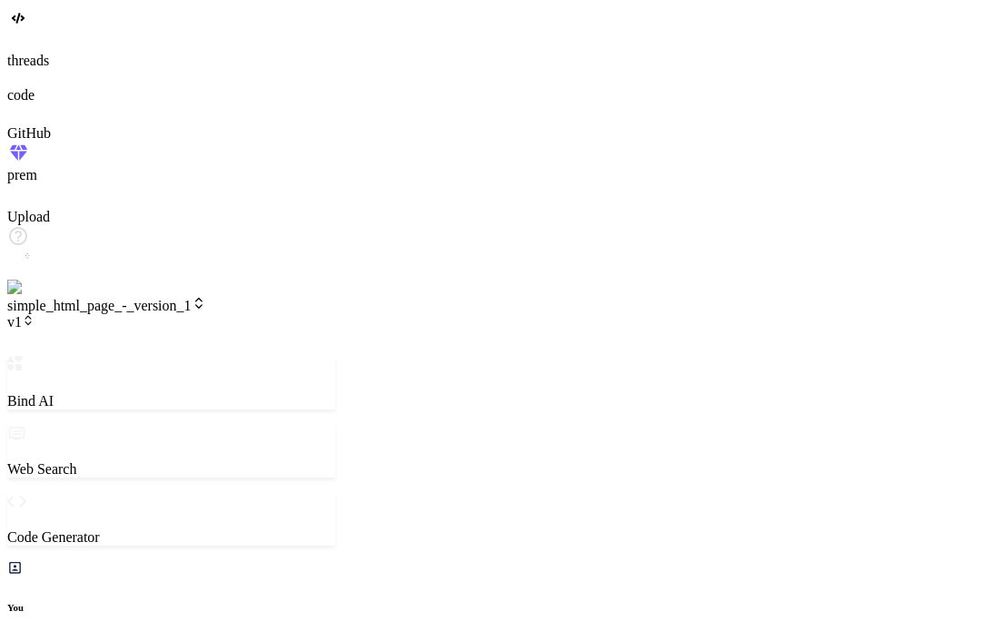
type textarea "x"
type textarea "so c"
type textarea "x"
type textarea "so"
click at [31, 296] on img at bounding box center [36, 288] width 59 height 16
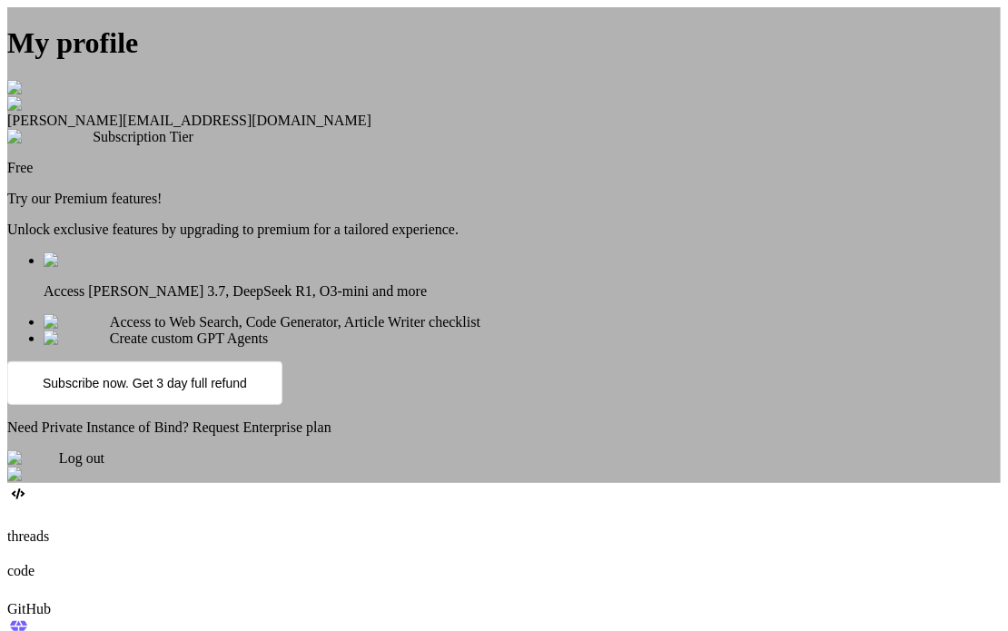
click at [247, 391] on p "Subscribe now. Get 3 day full refund" at bounding box center [145, 383] width 204 height 15
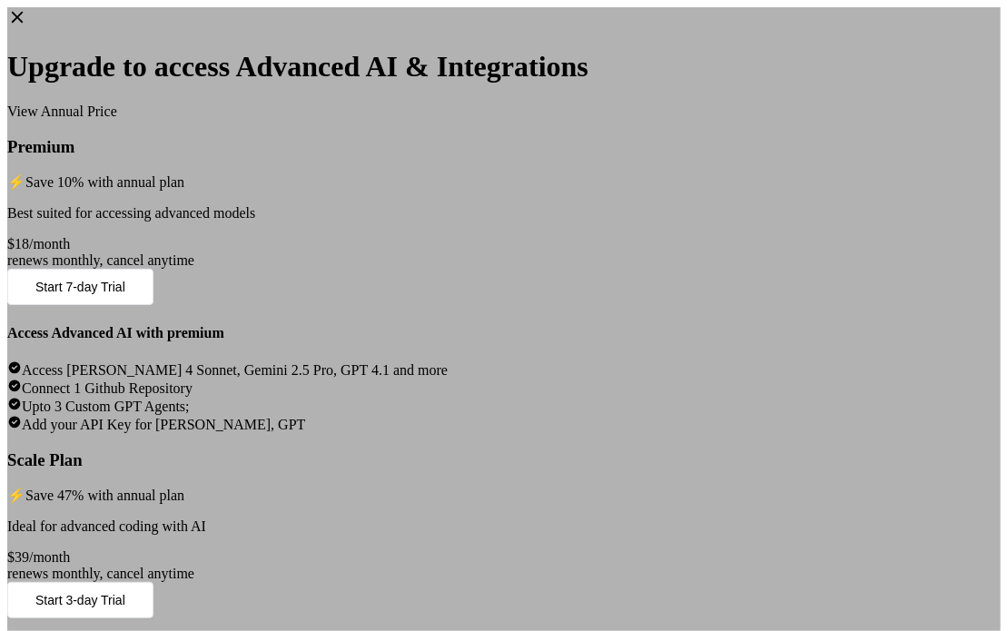
click at [153, 582] on button "Start 3-day Trial" at bounding box center [80, 600] width 146 height 36
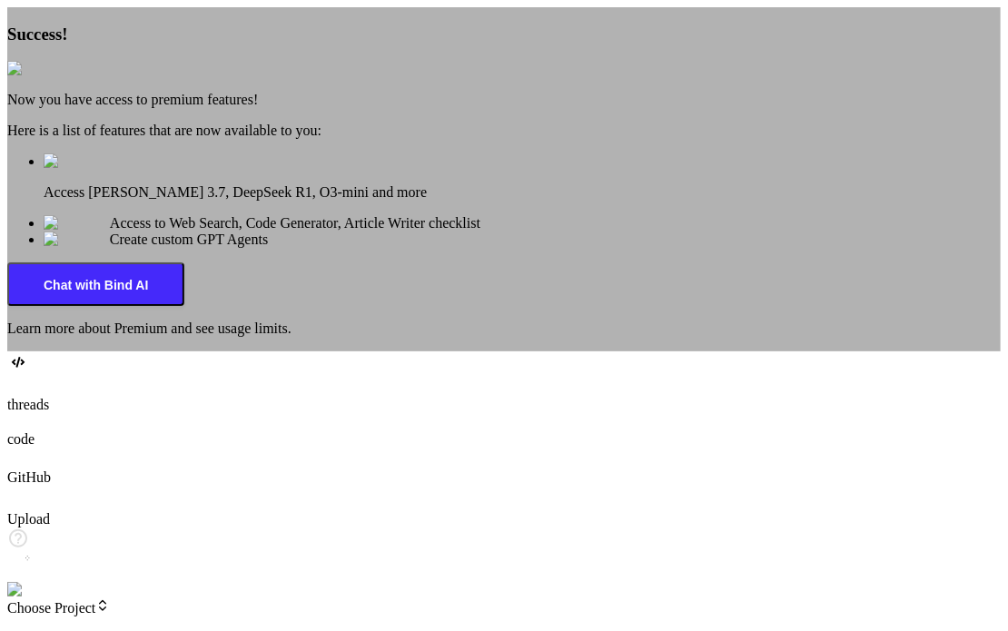
click at [52, 77] on img at bounding box center [29, 69] width 45 height 16
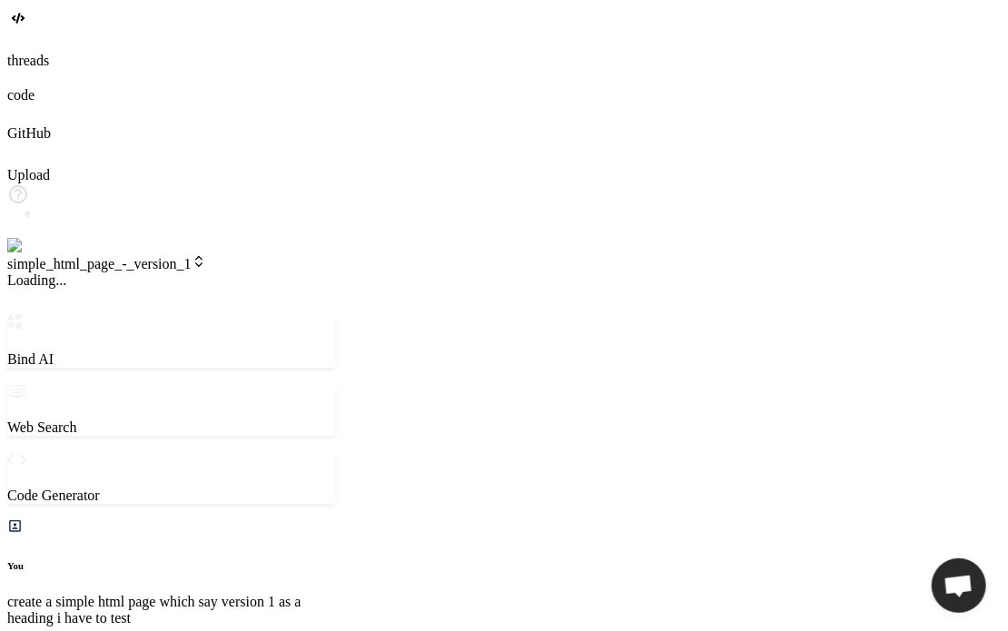
scroll to position [35, 0]
click at [35, 272] on span "v1" at bounding box center [20, 279] width 27 height 15
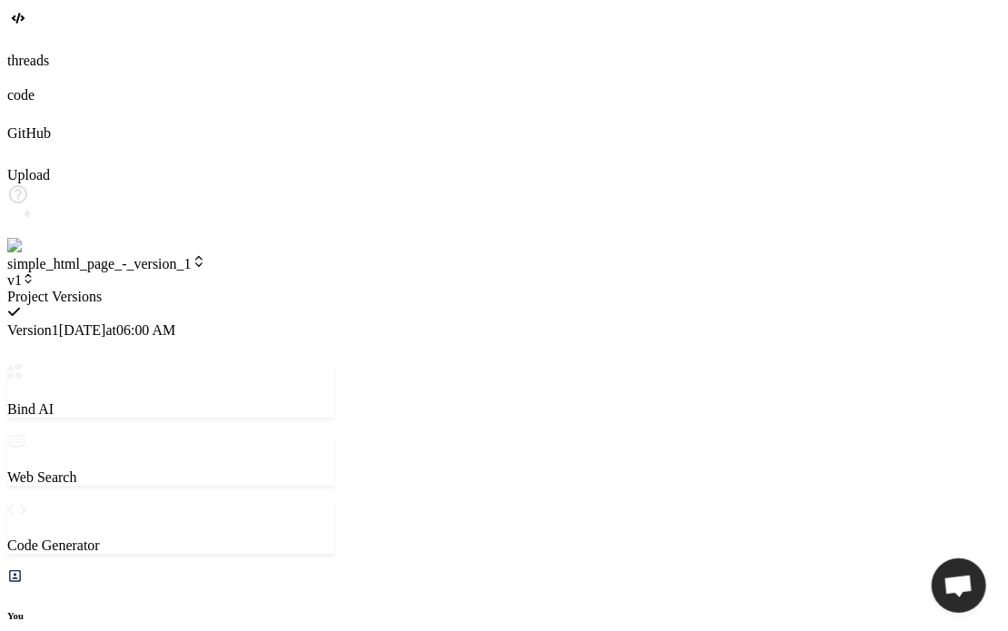
click at [298, 289] on div at bounding box center [171, 289] width 328 height 0
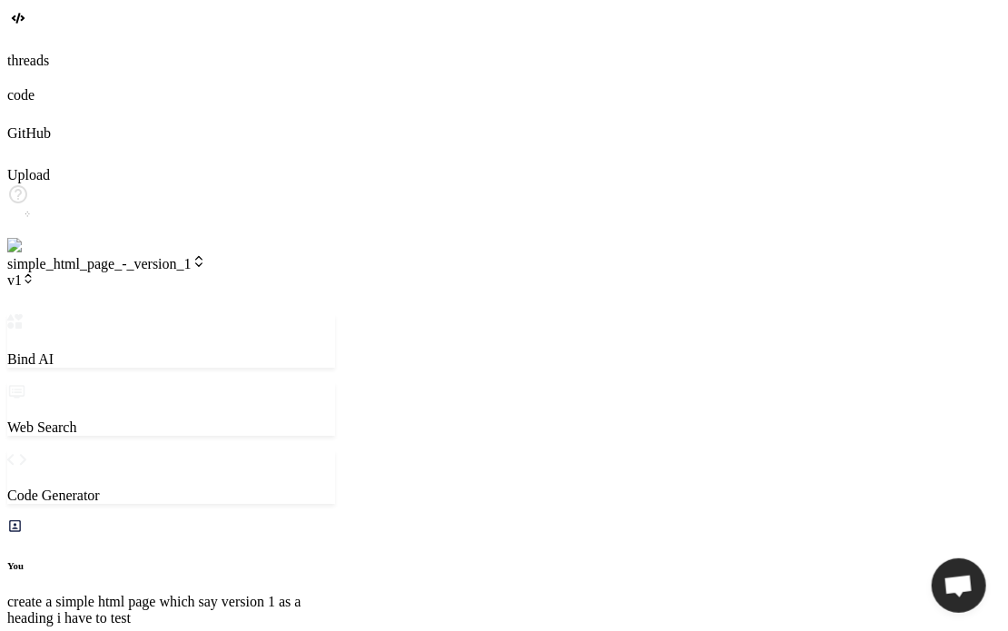
scroll to position [243, 0]
drag, startPoint x: 368, startPoint y: 108, endPoint x: 436, endPoint y: 104, distance: 68.2
click at [335, 314] on div "Bind AI Web Search Created with Pixso. Code Generator You create a simple html …" at bounding box center [171, 607] width 328 height 587
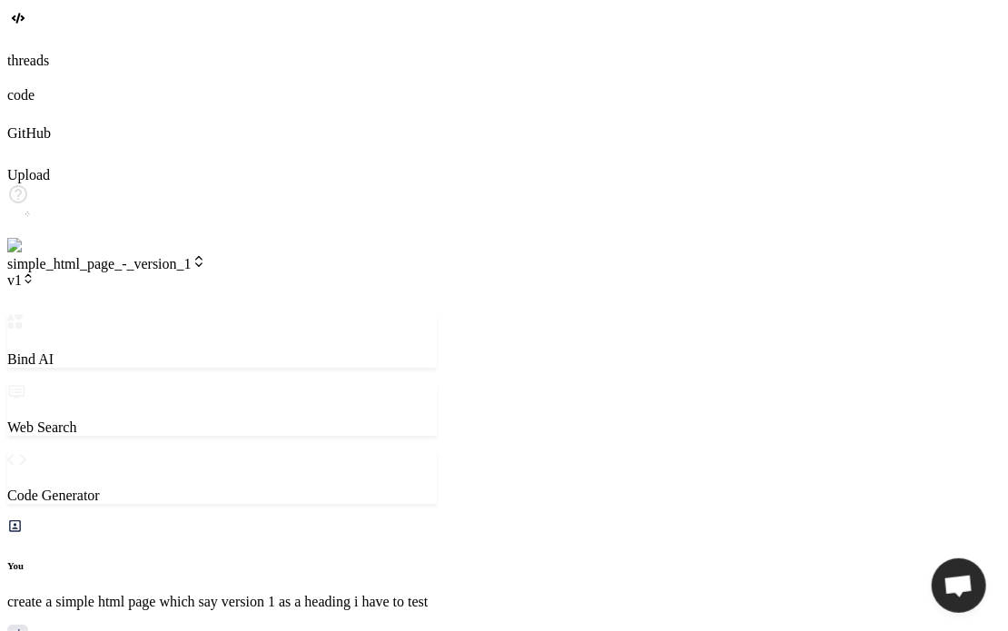
type textarea "x"
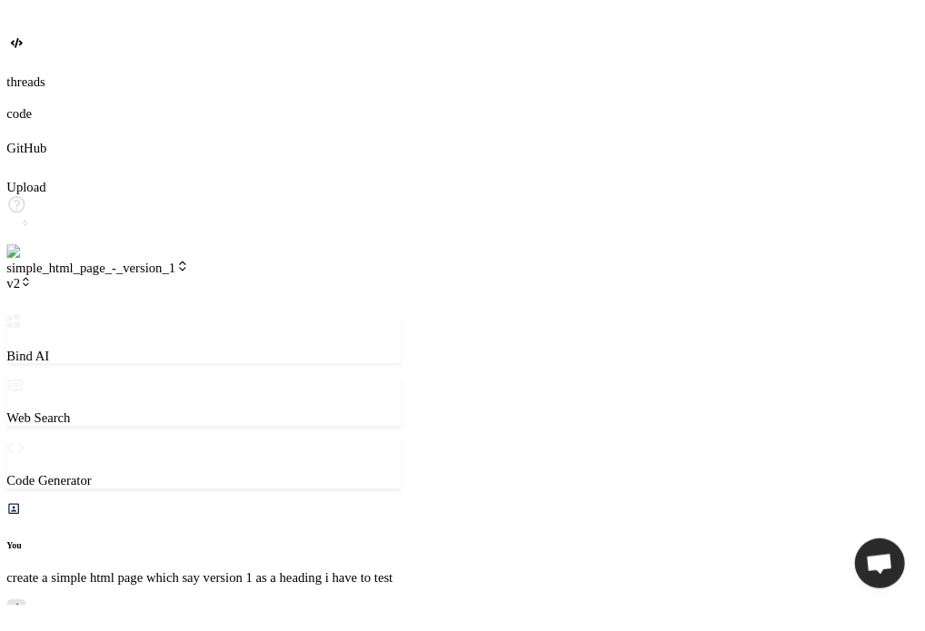
scroll to position [1395, 0]
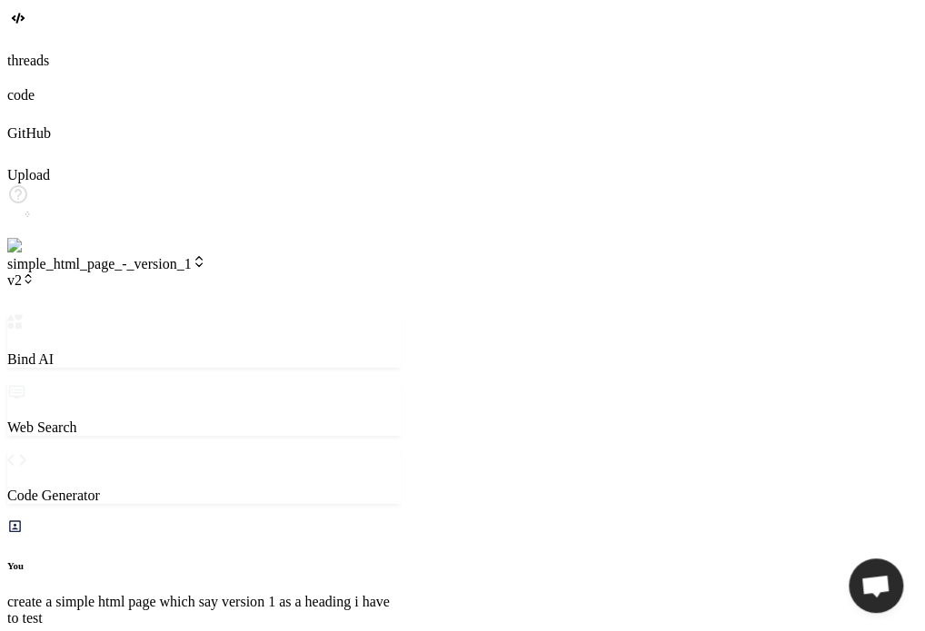
click at [322, 254] on div "simple_html_page_-_version_1 v2" at bounding box center [203, 271] width 393 height 35
click at [35, 272] on icon at bounding box center [28, 278] width 13 height 13
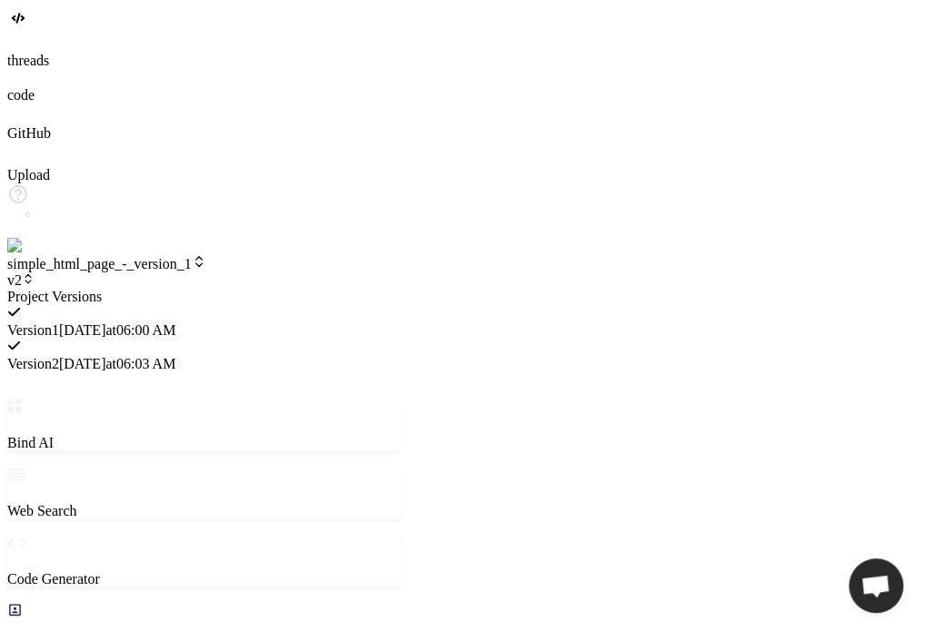
click at [59, 322] on span "Version 1" at bounding box center [33, 329] width 52 height 15
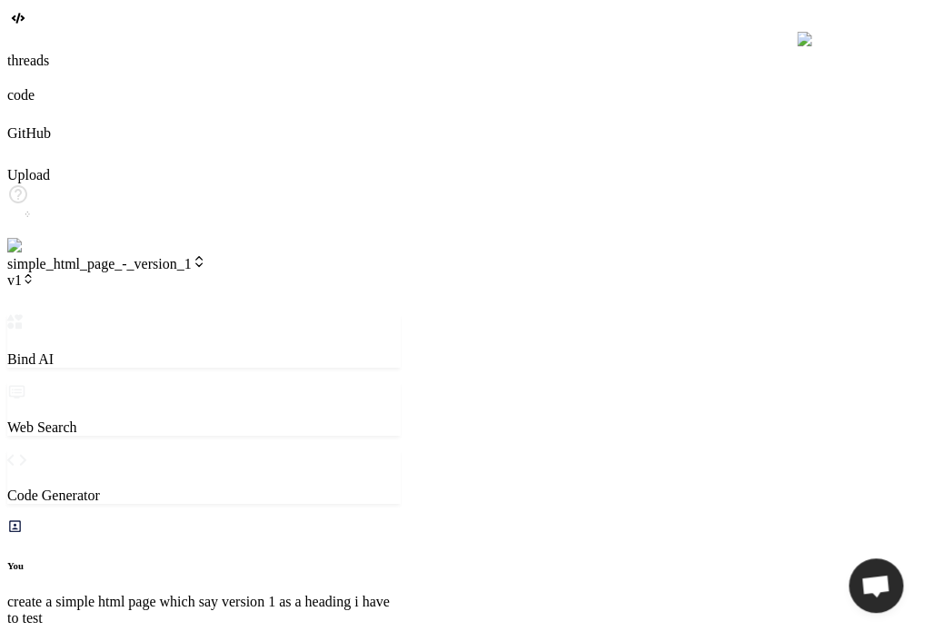
scroll to position [1499, 0]
type textarea "x"
type textarea "n"
type textarea "x"
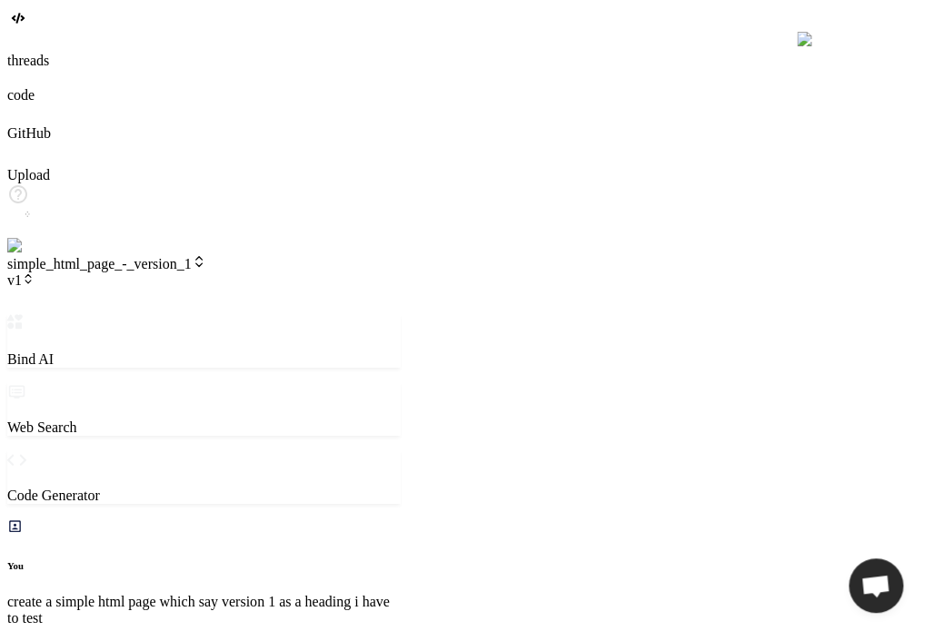
type textarea "no"
type textarea "x"
type textarea "now"
type textarea "x"
type textarea "now"
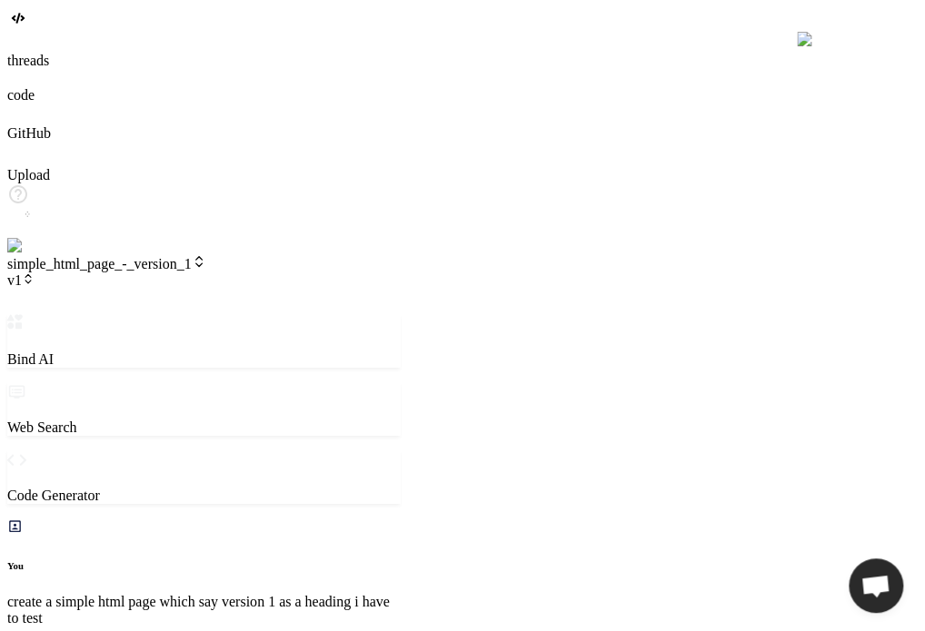
type textarea "x"
type textarea "now m"
type textarea "x"
type textarea "now ma"
type textarea "x"
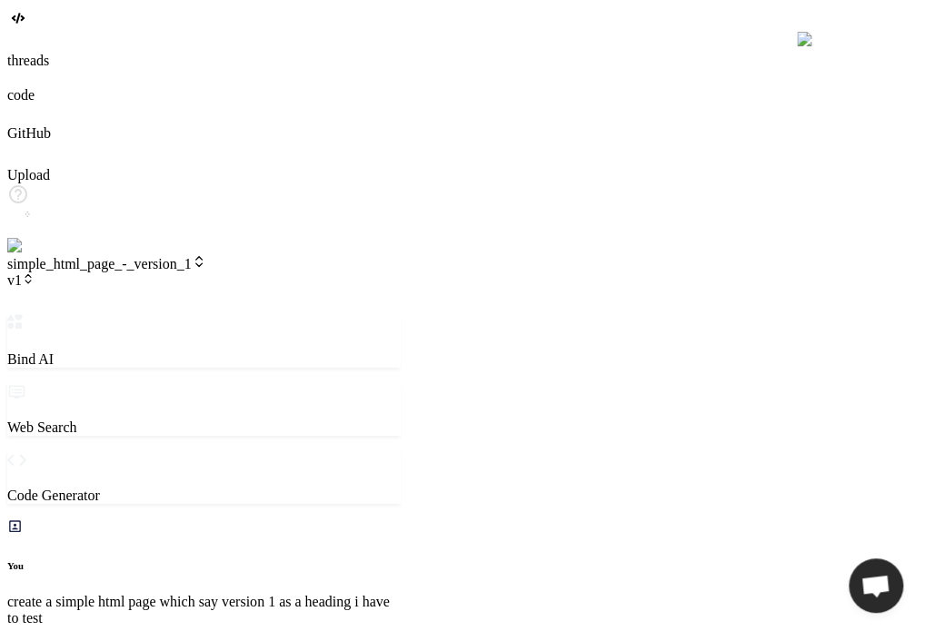
type textarea "now mak"
type textarea "x"
type textarea "now make"
type textarea "x"
type textarea "now make"
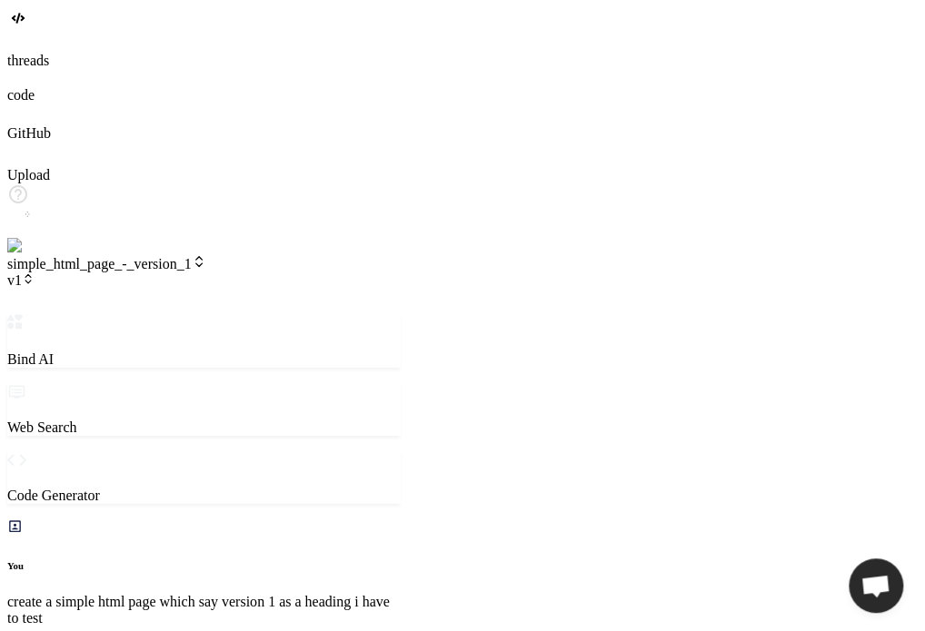
type textarea "x"
type textarea "now make i"
type textarea "x"
type textarea "now make it"
type textarea "x"
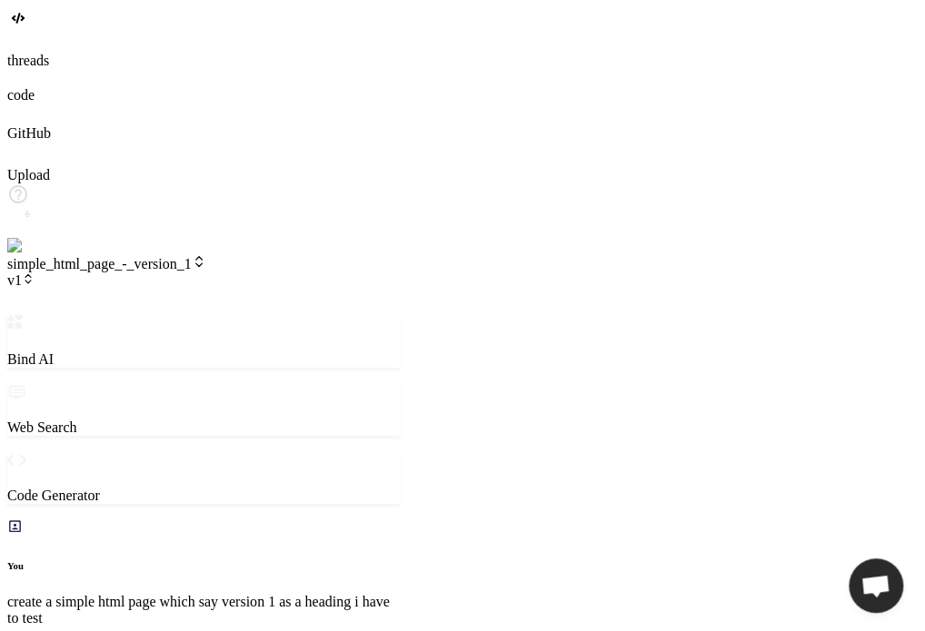
type textarea "now make it"
type textarea "x"
type textarea "now make it s"
type textarea "x"
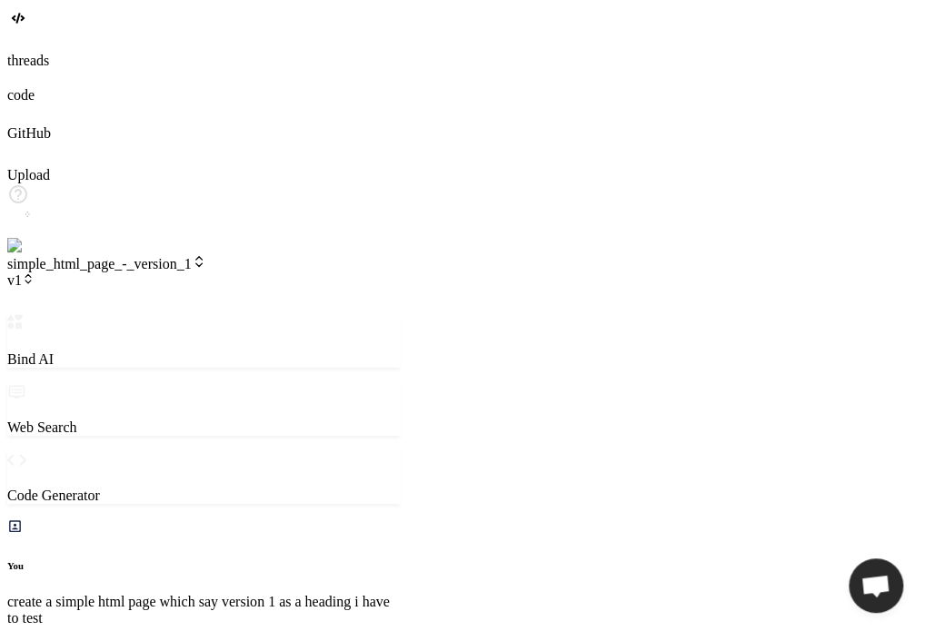
type textarea "now make it su"
type textarea "x"
type textarea "now make it sub"
type textarea "x"
type textarea "now make it subv"
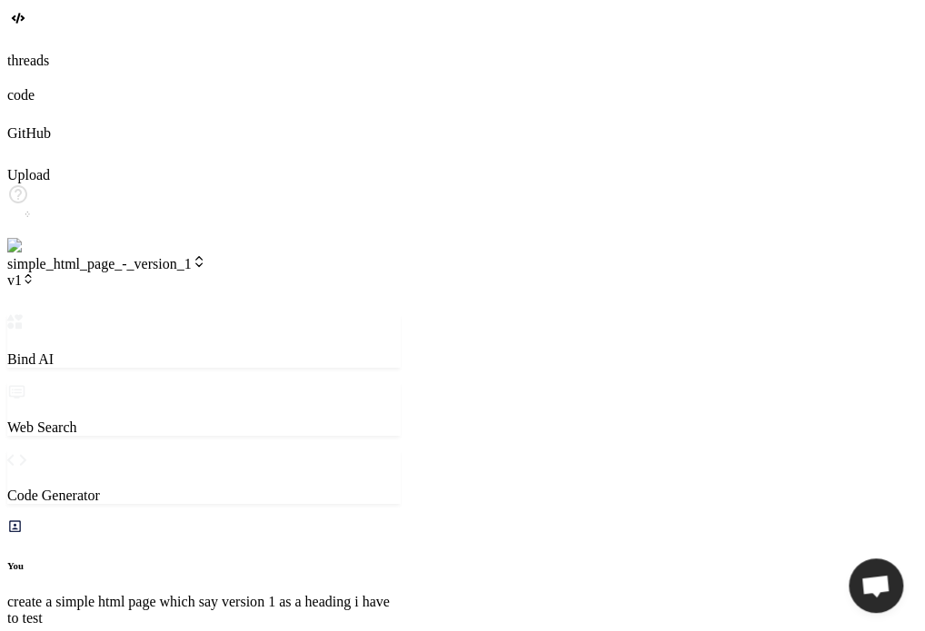
type textarea "x"
type textarea "now make it subver"
type textarea "x"
type textarea "now make it subveri"
type textarea "x"
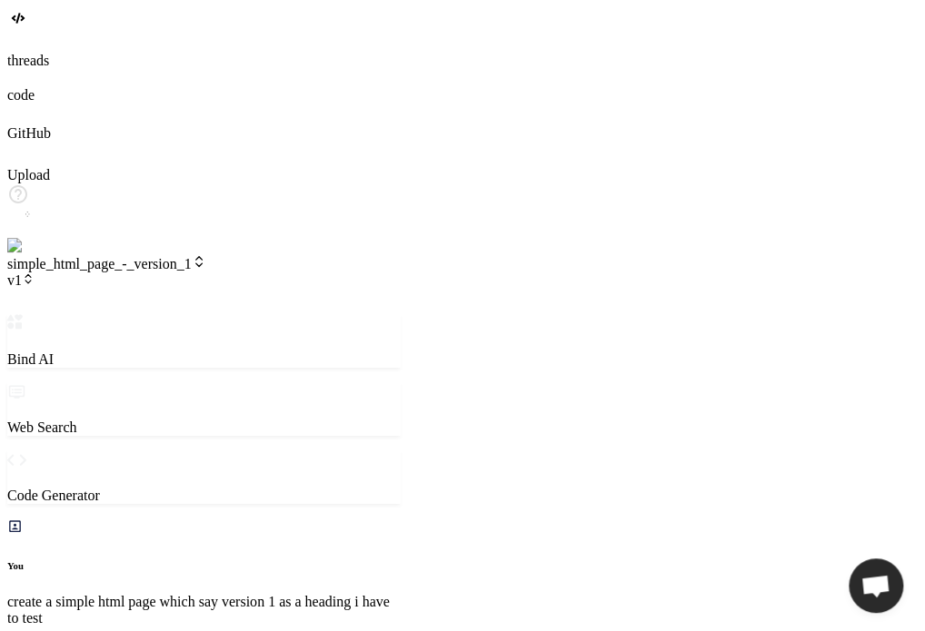
type textarea "now make it subverio"
type textarea "x"
type textarea "now make it subveri"
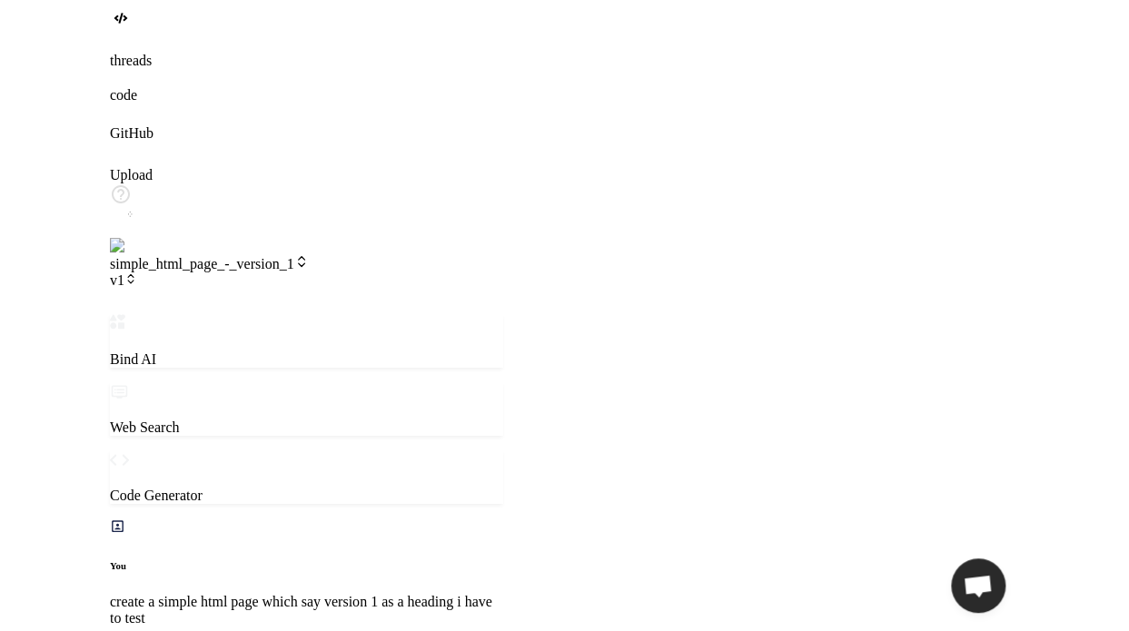
scroll to position [2197, 0]
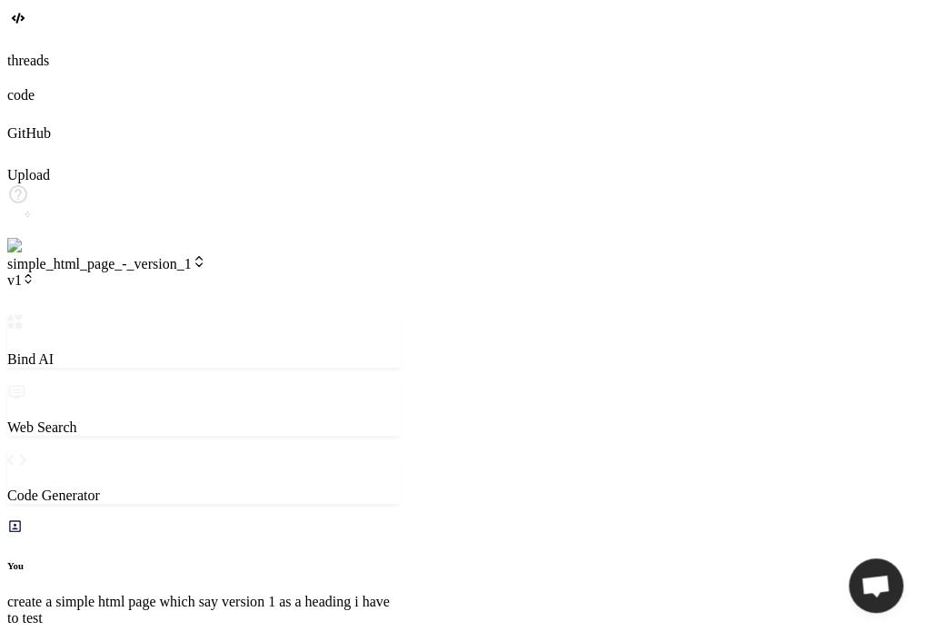
type textarea "x"
type textarea "now make it subver"
type textarea "x"
type textarea "now make it subvers"
type textarea "x"
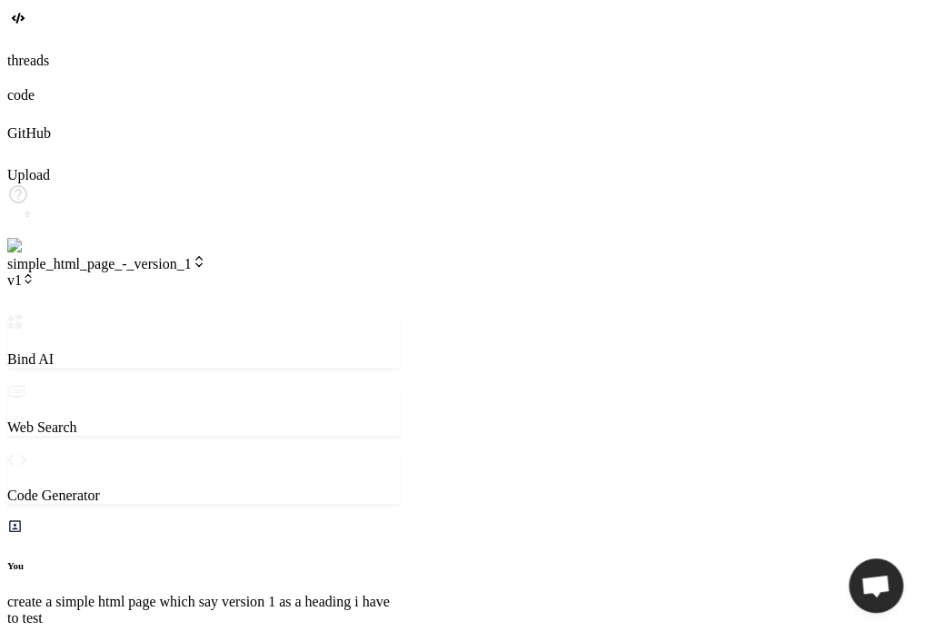
type textarea "now make it subversi"
type textarea "x"
type textarea "now make it subversio"
type textarea "x"
type textarea "now make it subversion"
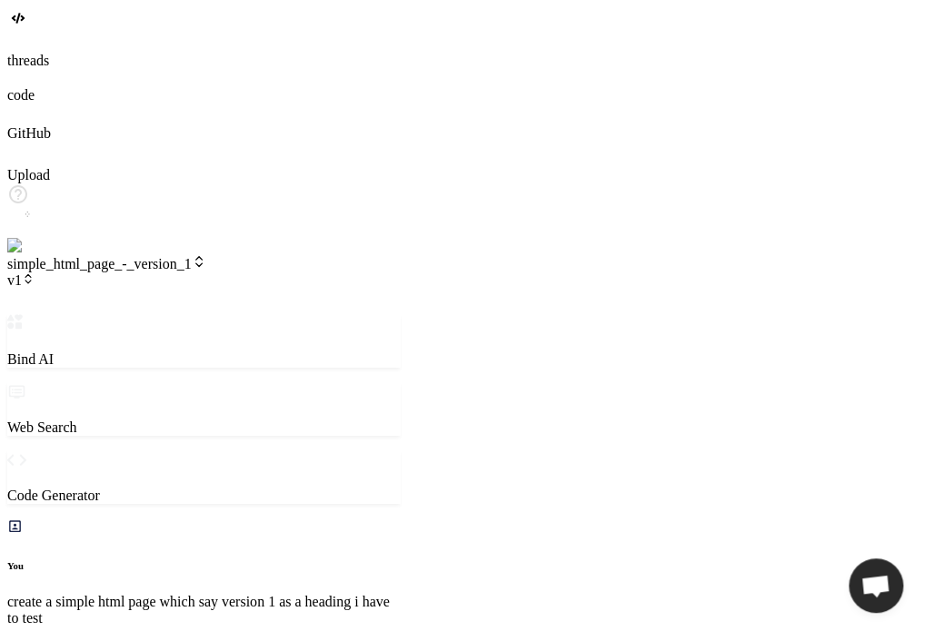
type textarea "x"
type textarea "now make it subversion"
type textarea "x"
type textarea "now make it subversion 1"
type textarea "x"
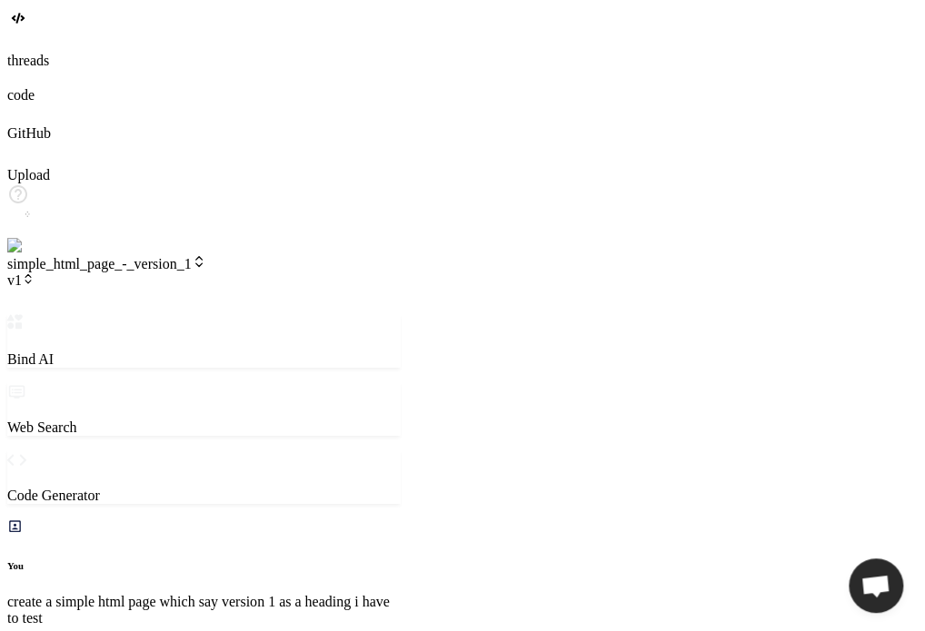
type textarea "now make it subversion 1."
type textarea "x"
type textarea "now make it subversion 1.1"
type textarea "x"
type textarea "now make it subversion 1.1"
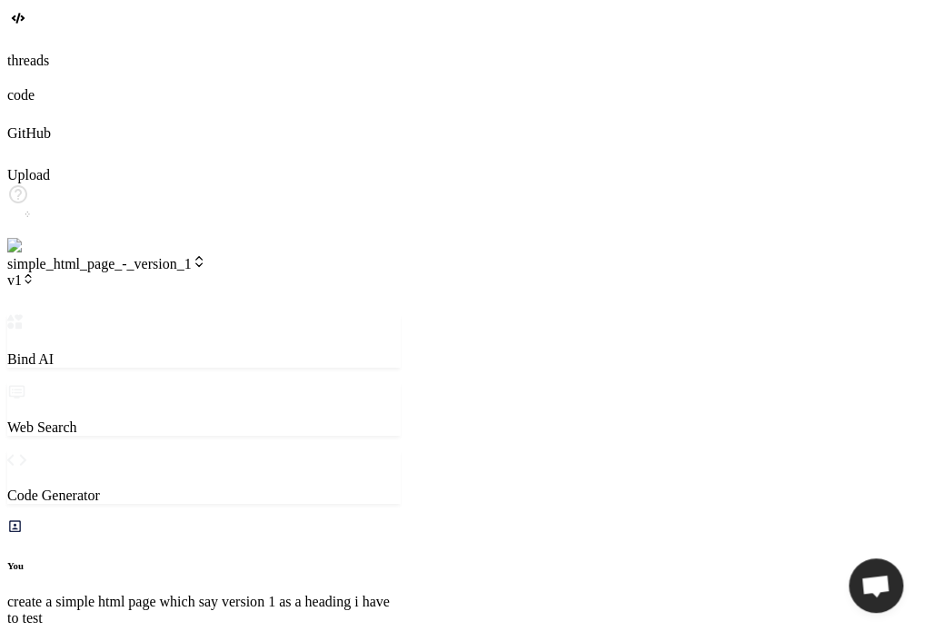
click at [26, 254] on div "threads code GitHub Upload" at bounding box center [462, 130] width 910 height 247
click at [27, 254] on img at bounding box center [36, 246] width 59 height 16
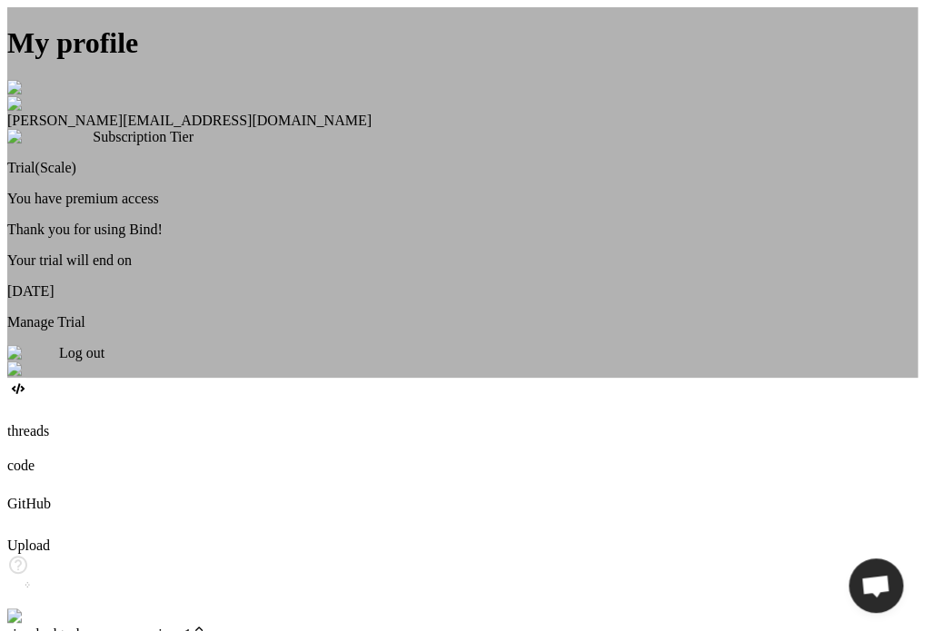
click at [27, 378] on div "My profile [PERSON_NAME] [EMAIL_ADDRESS][DOMAIN_NAME] Subscription Tier Trial(S…" at bounding box center [462, 192] width 910 height 371
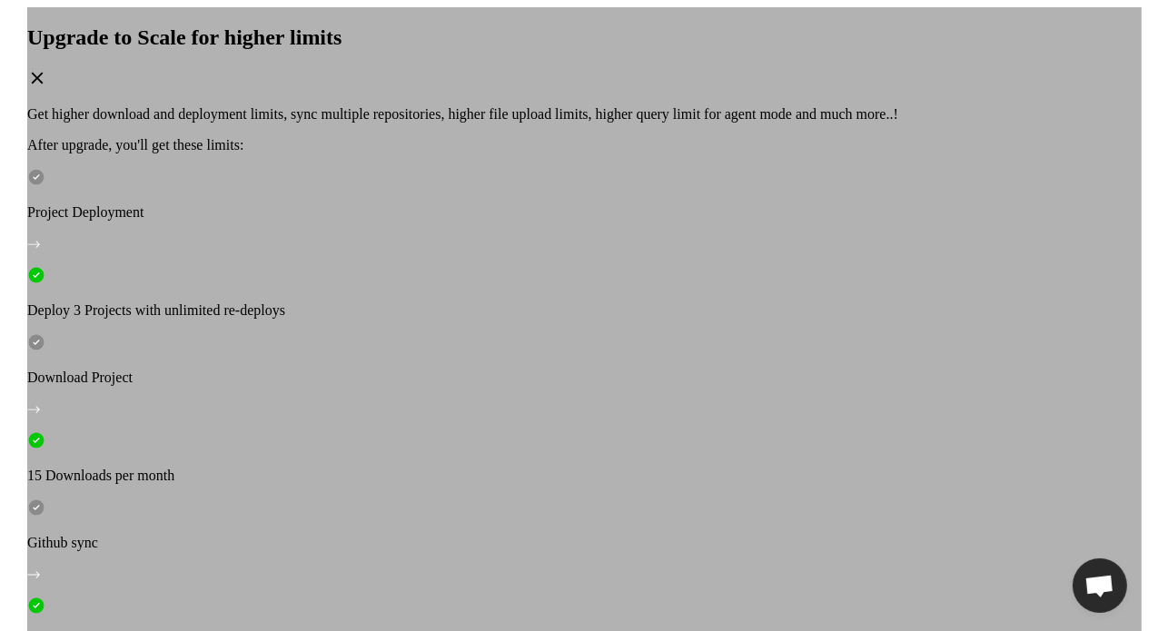
scroll to position [2144, 0]
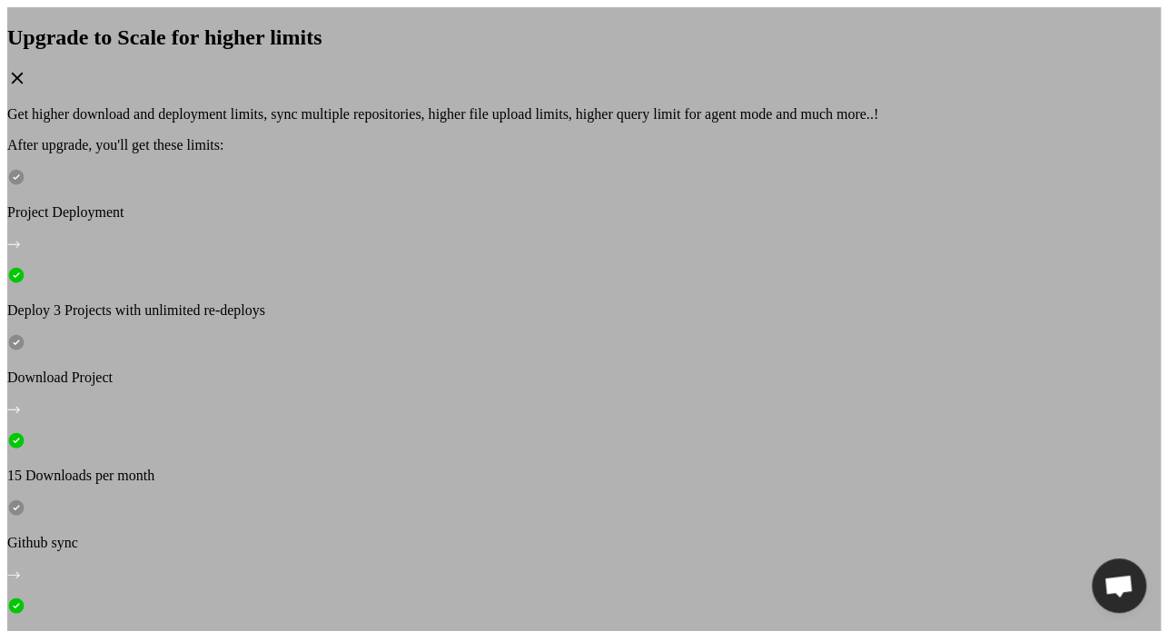
click at [543, 411] on div "After upgrade, you'll get these limits: Project Deployment Deploy 3 Projects wi…" at bounding box center [583, 508] width 1153 height 742
click at [25, 592] on div "Upgrade to Scale for higher limits Get higher download and deployment limits, s…" at bounding box center [583, 325] width 1153 height 636
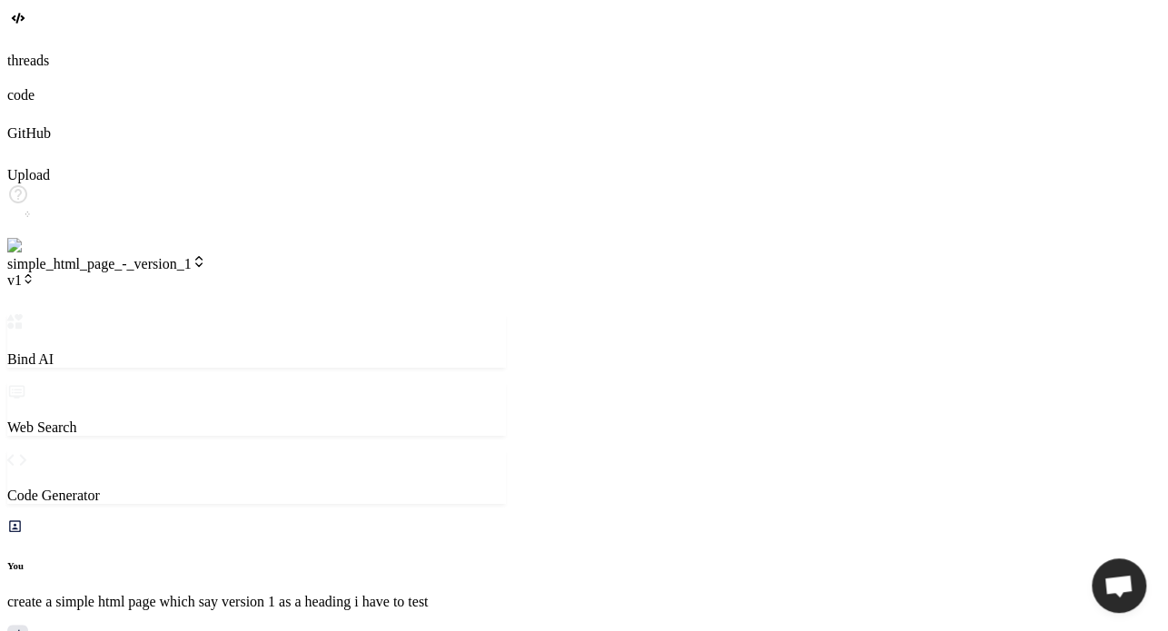
click at [25, 254] on img at bounding box center [36, 246] width 59 height 16
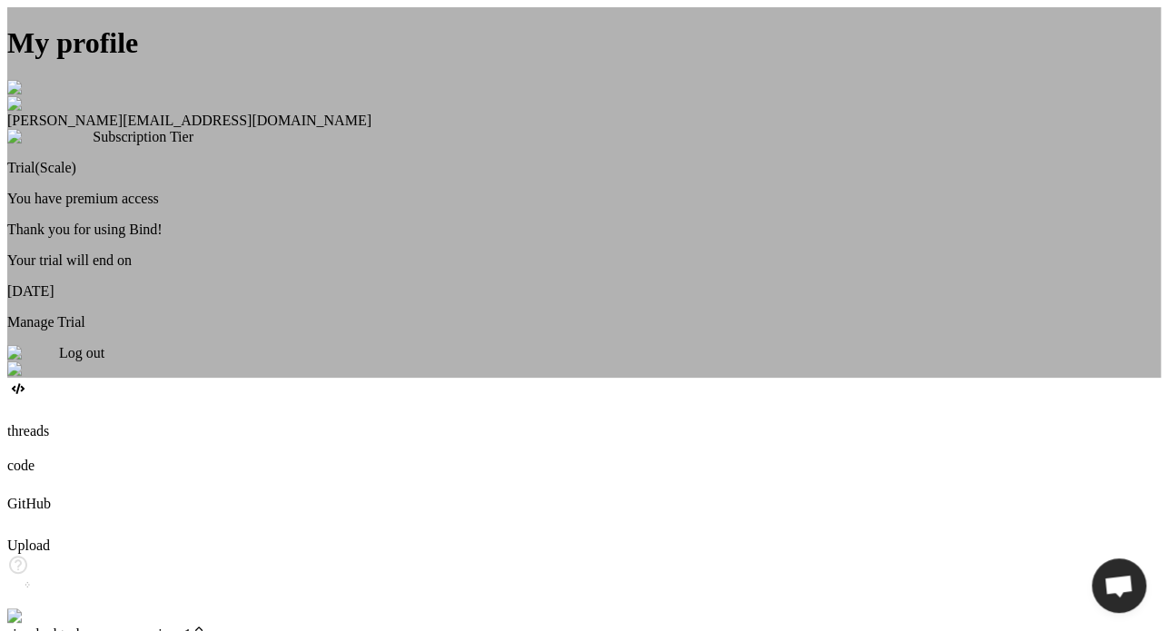
click at [225, 378] on div "My profile [PERSON_NAME] [EMAIL_ADDRESS][DOMAIN_NAME] Subscription Tier Trial(S…" at bounding box center [583, 192] width 1153 height 371
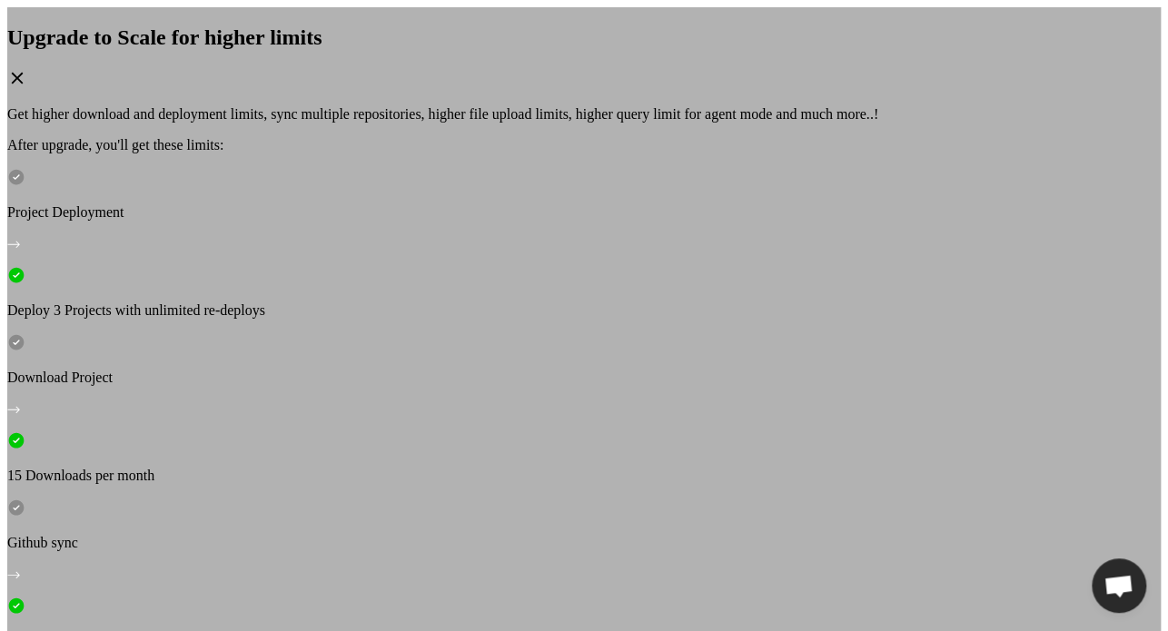
click at [879, 257] on div "Upgrade to Scale for higher limits Get higher download and deployment limits, s…" at bounding box center [583, 325] width 1153 height 636
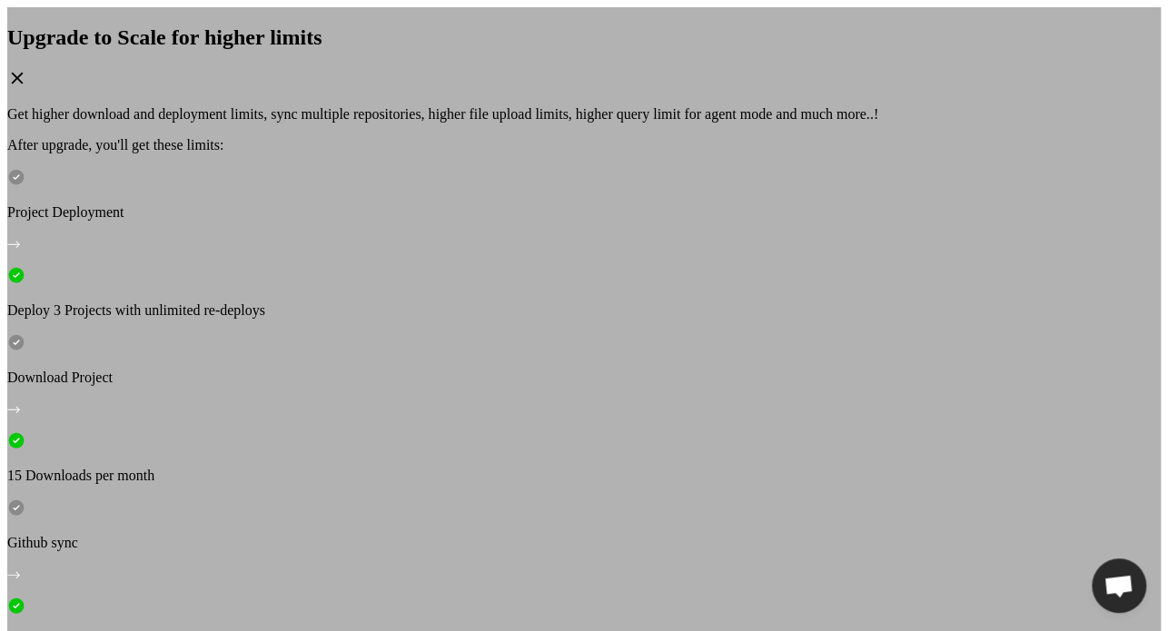
scroll to position [467, 0]
click at [27, 88] on icon at bounding box center [17, 78] width 20 height 20
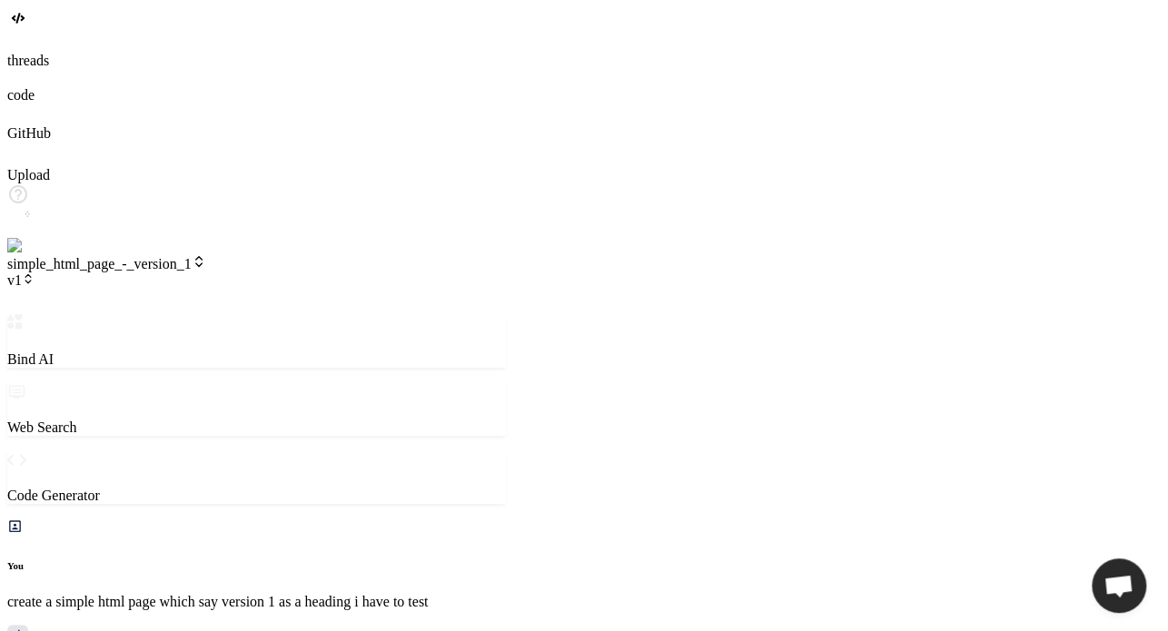
type textarea "x"
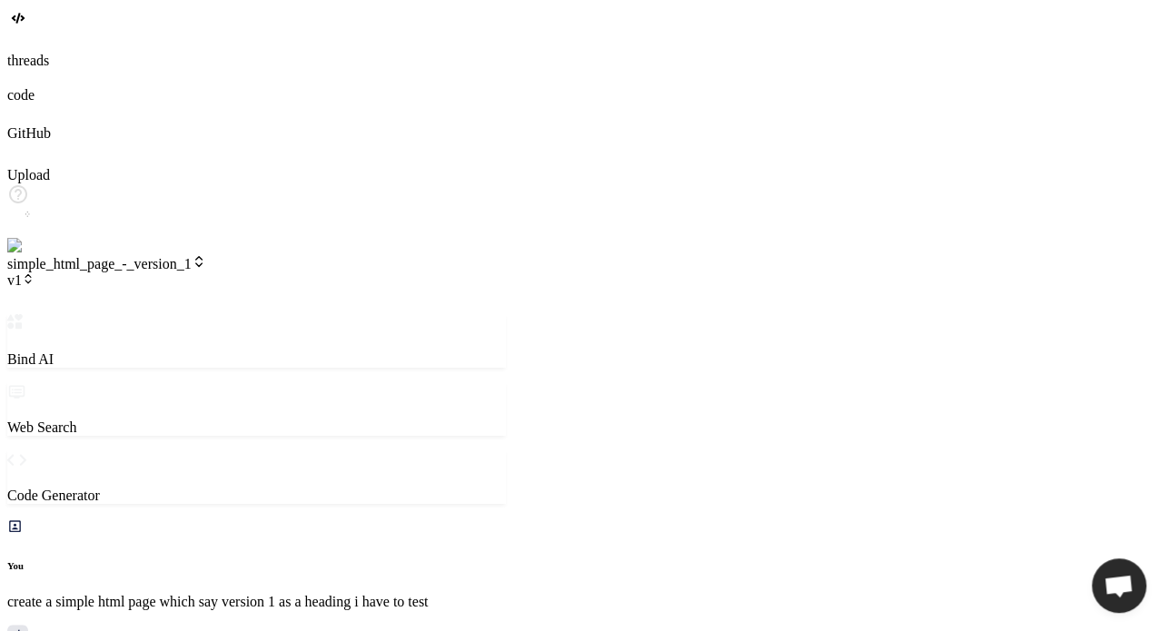
scroll to position [467, 0]
click at [35, 272] on span "v1" at bounding box center [20, 279] width 27 height 15
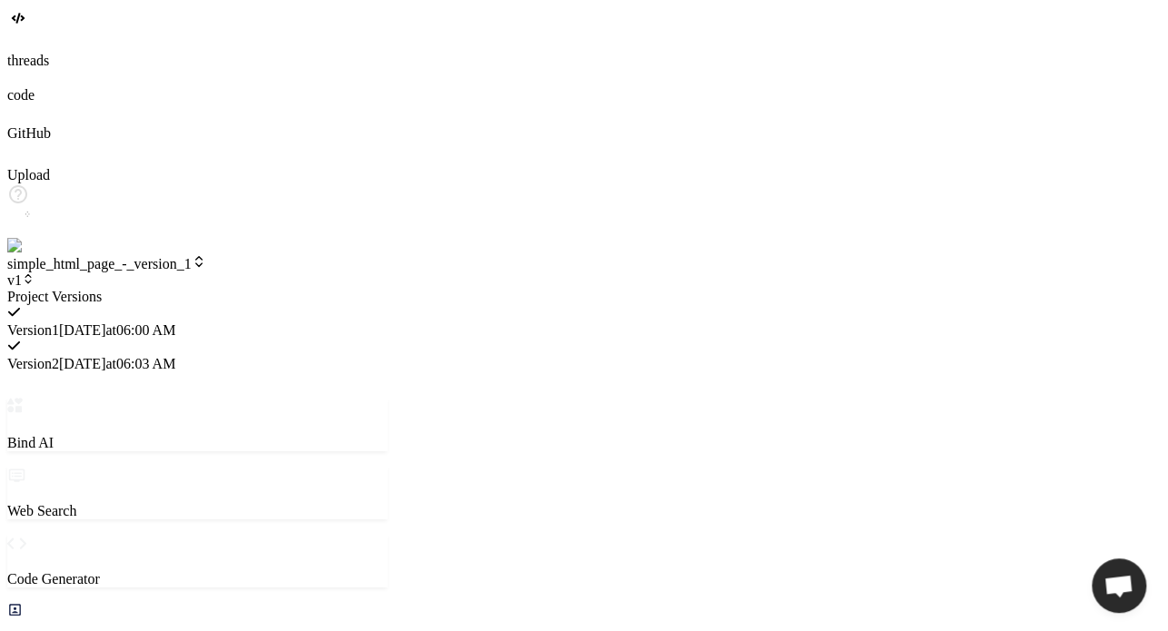
scroll to position [628, 0]
click at [299, 289] on div at bounding box center [197, 289] width 381 height 0
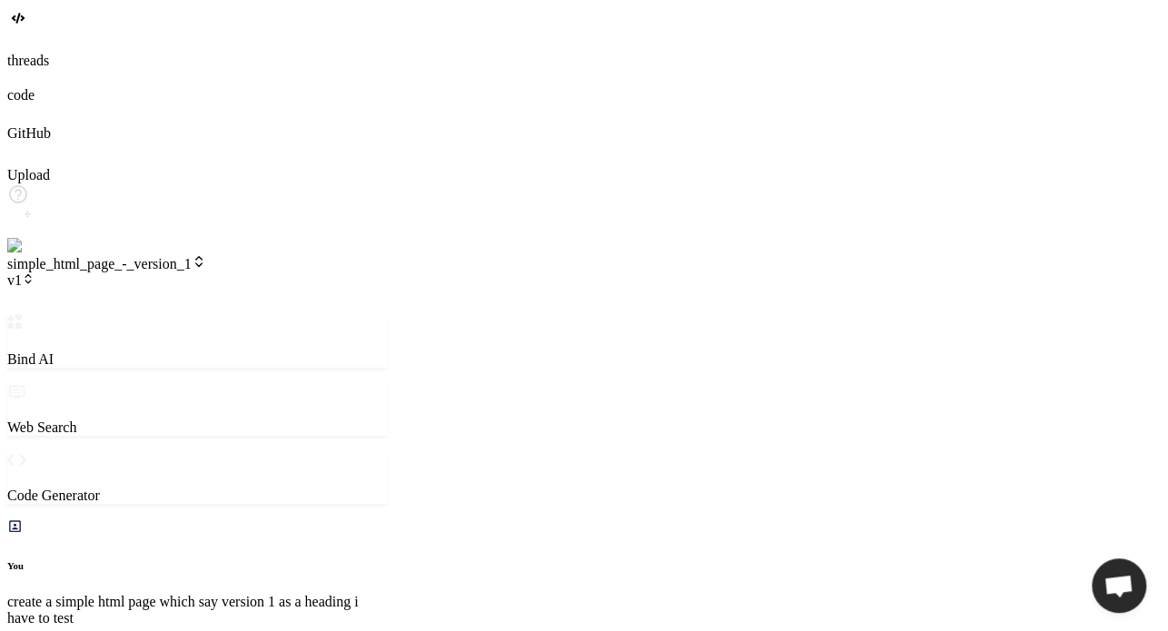
click at [30, 254] on img at bounding box center [36, 246] width 59 height 16
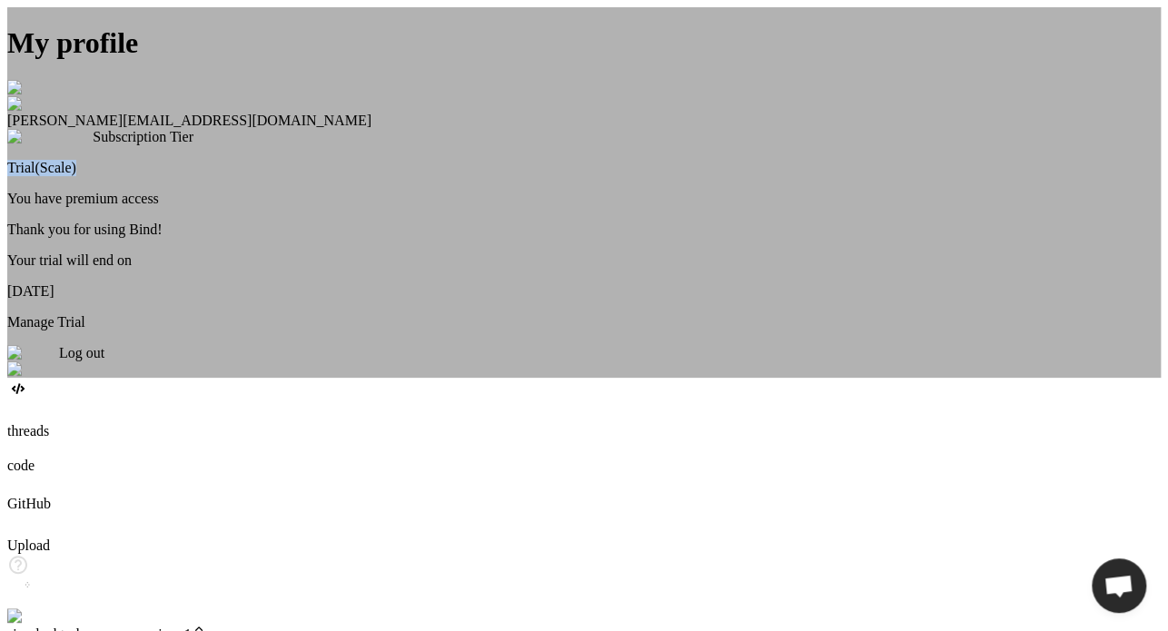
drag, startPoint x: 636, startPoint y: 262, endPoint x: 726, endPoint y: 262, distance: 89.9
click at [726, 176] on div "Subscription Tier Trial(Scale)" at bounding box center [583, 152] width 1153 height 47
click at [719, 285] on div "Subscription Tier Trial(Scale) You have premium access Thank you for using Bind…" at bounding box center [583, 230] width 1153 height 202
click at [268, 378] on div "My profile [PERSON_NAME] [EMAIL_ADDRESS][DOMAIN_NAME] Subscription Tier Trial(S…" at bounding box center [583, 192] width 1153 height 371
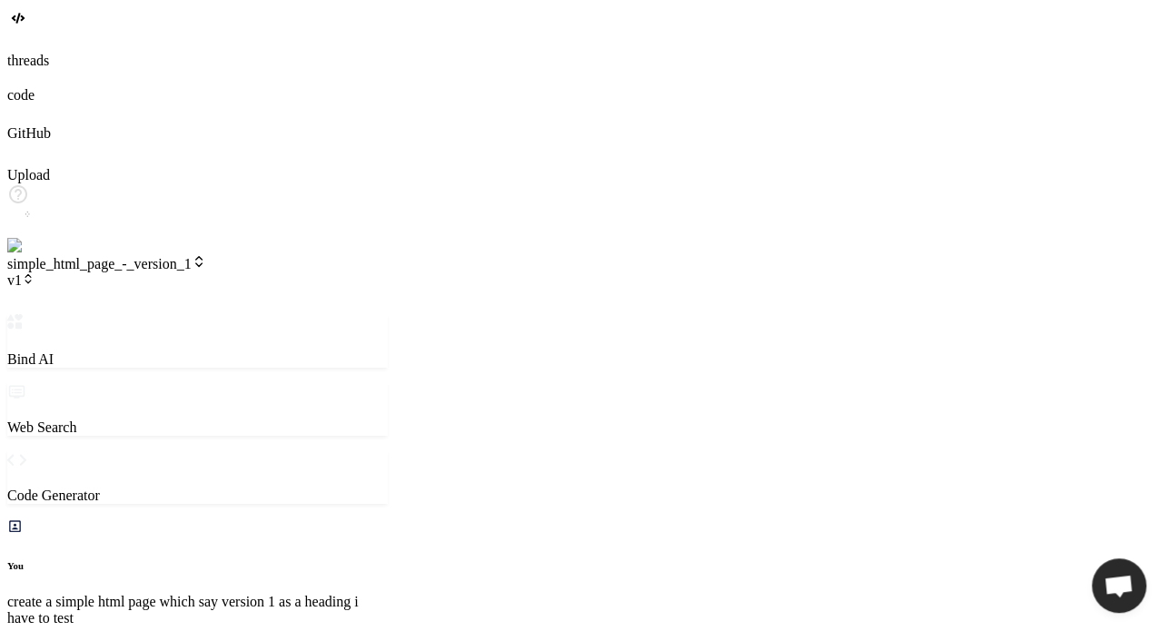
type textarea "x"
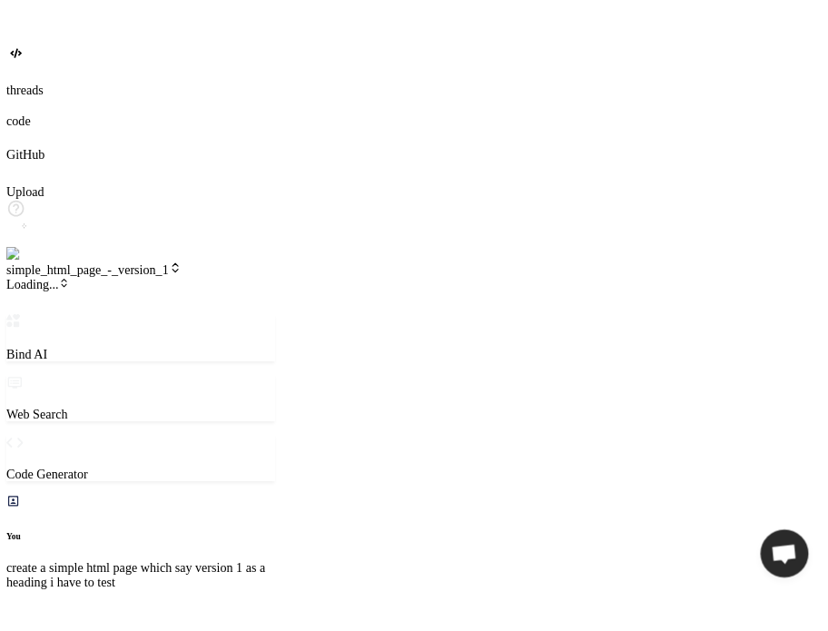
scroll to position [821, 0]
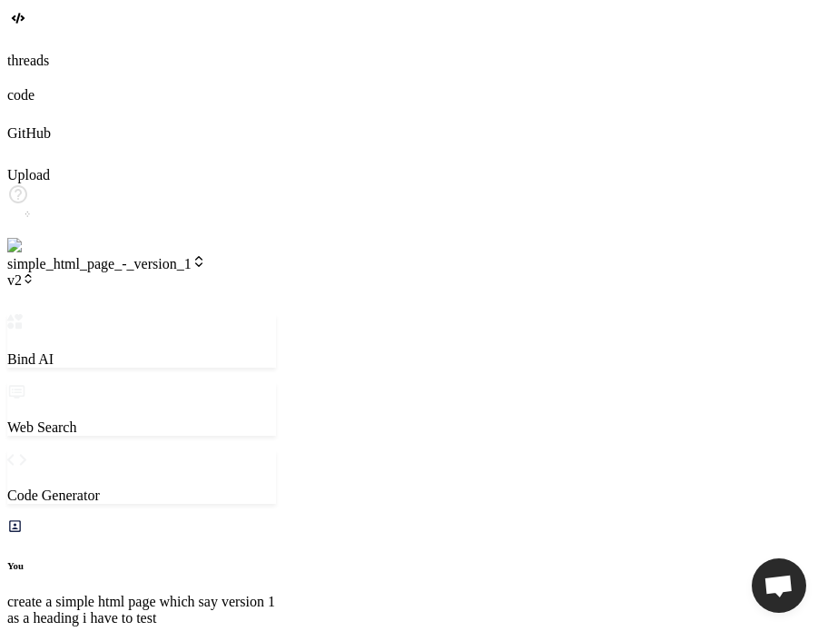
click at [35, 272] on span "v2" at bounding box center [20, 279] width 27 height 15
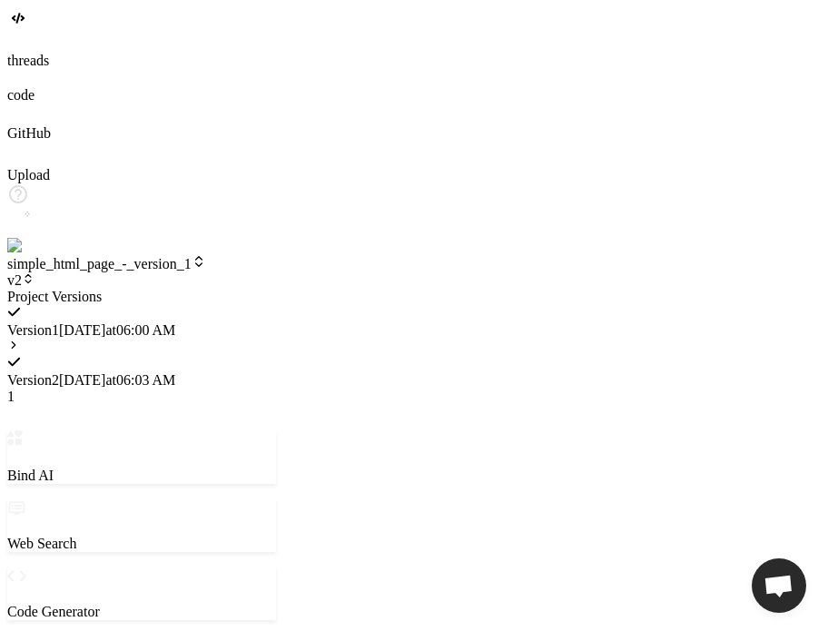
click at [276, 289] on div at bounding box center [141, 289] width 269 height 0
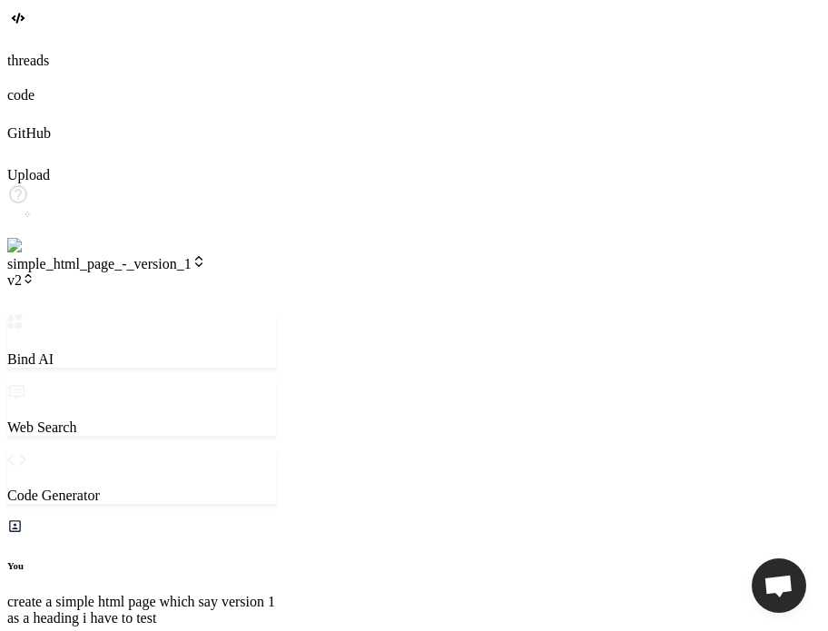
type textarea "x"
type textarea "o"
type textarea "x"
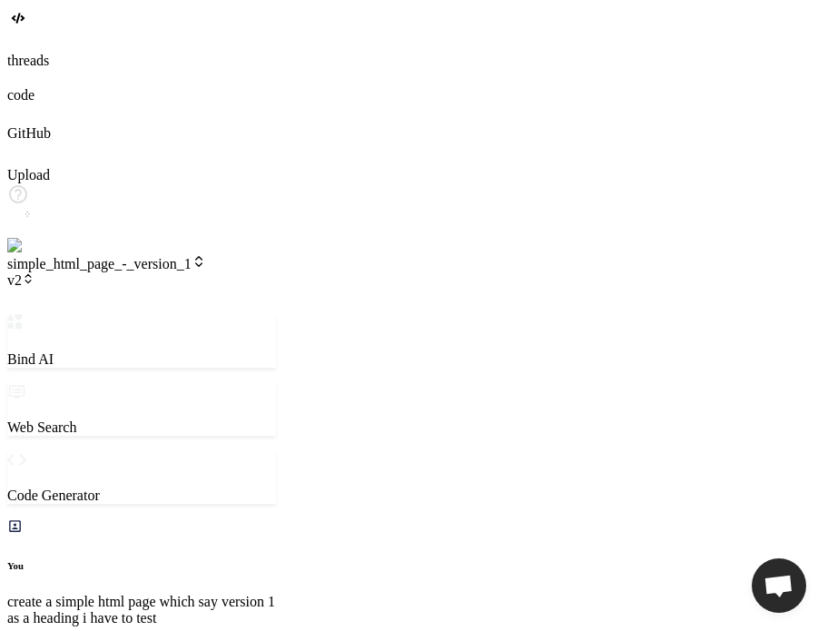
type textarea "ok"
type textarea "x"
click at [39, 254] on img at bounding box center [36, 246] width 59 height 16
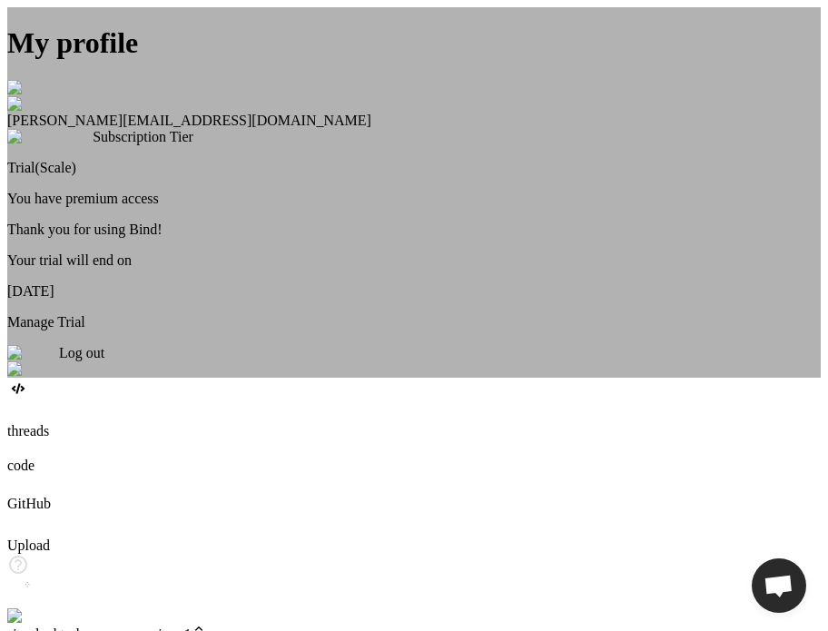
click at [198, 345] on div "My profile [PERSON_NAME] [EMAIL_ADDRESS][DOMAIN_NAME] Subscription Tier Trial(S…" at bounding box center [414, 192] width 814 height 371
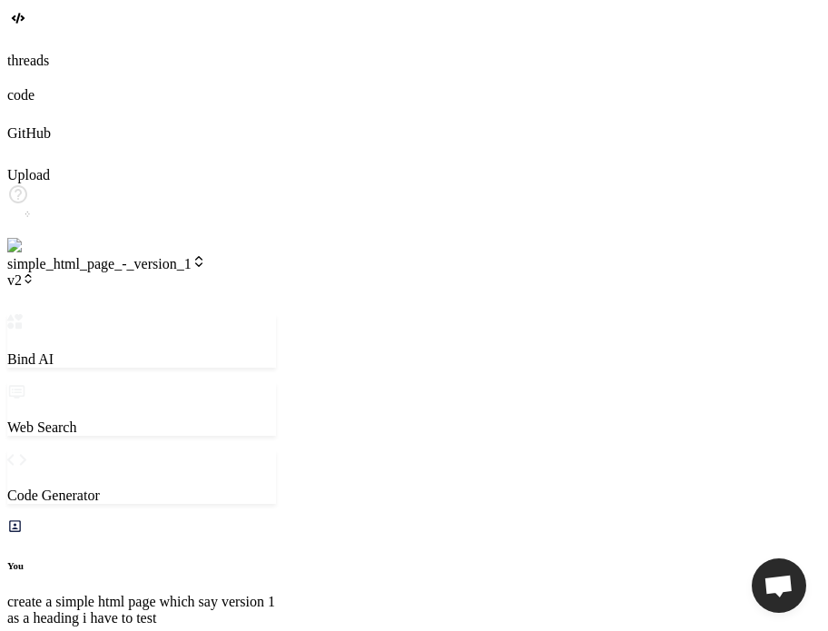
type textarea "x"
